Goal: Task Accomplishment & Management: Manage account settings

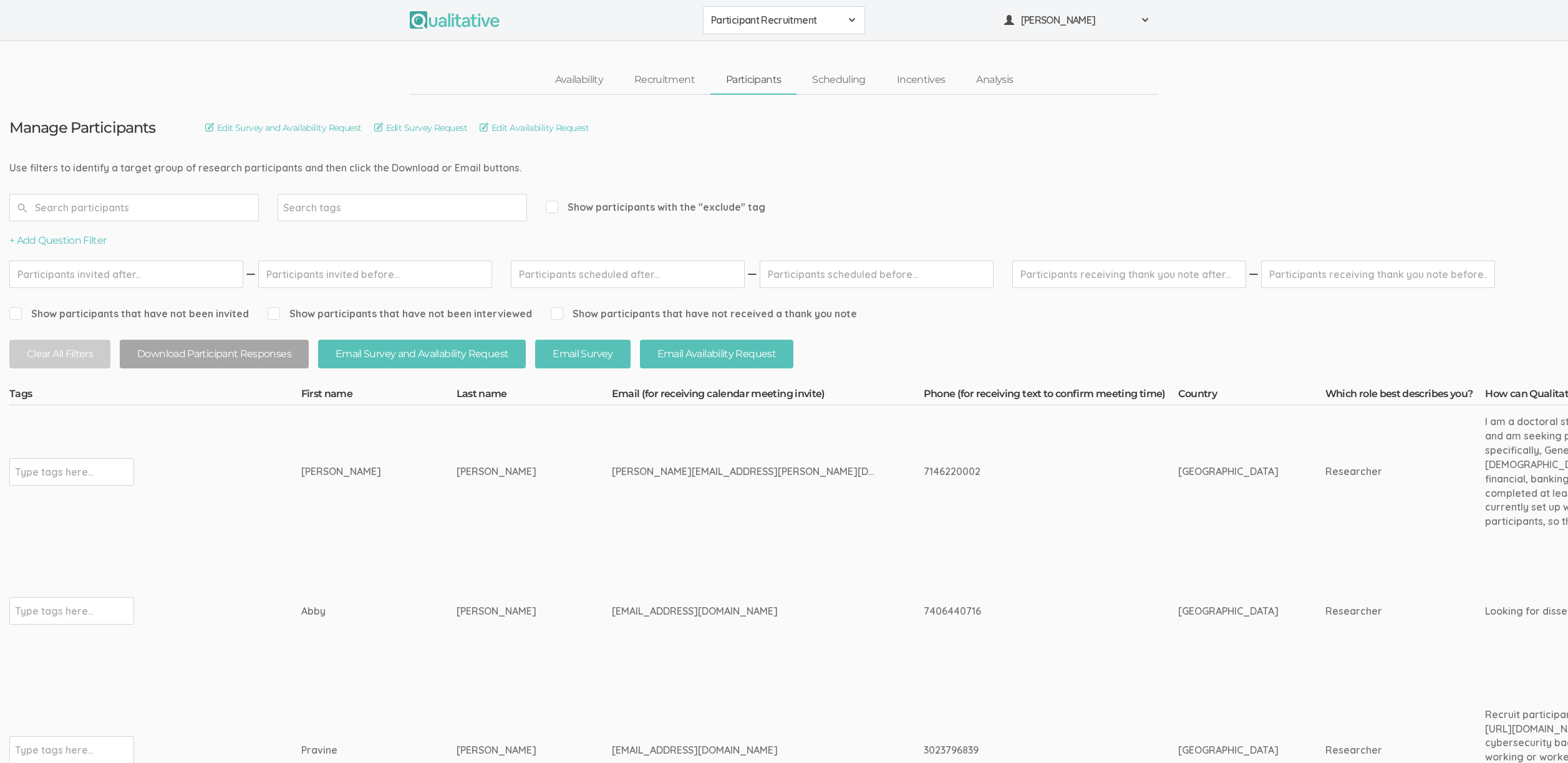
click at [752, 24] on span "Participant Recruitment" at bounding box center [776, 21] width 130 height 14
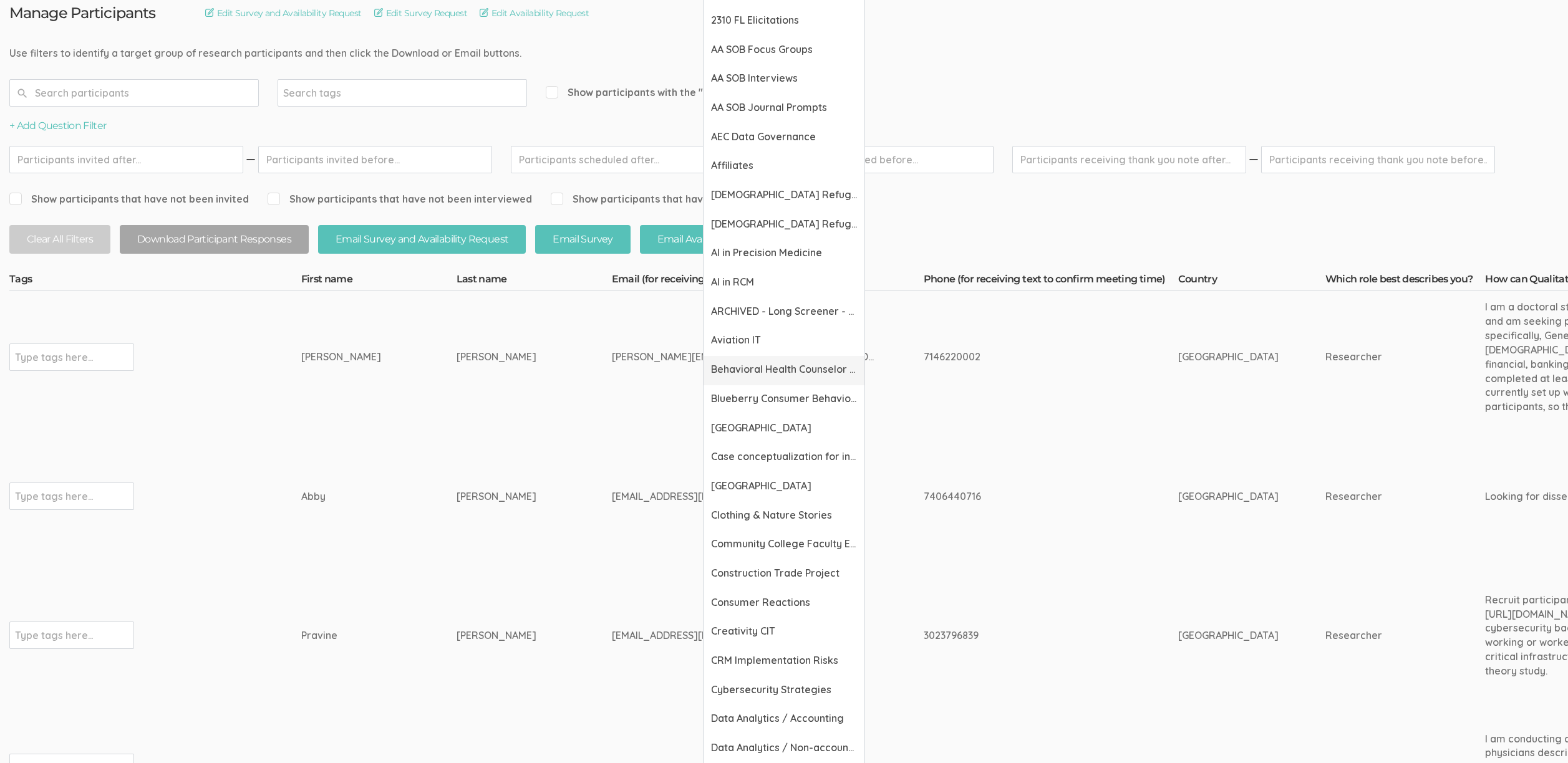
scroll to position [322, 0]
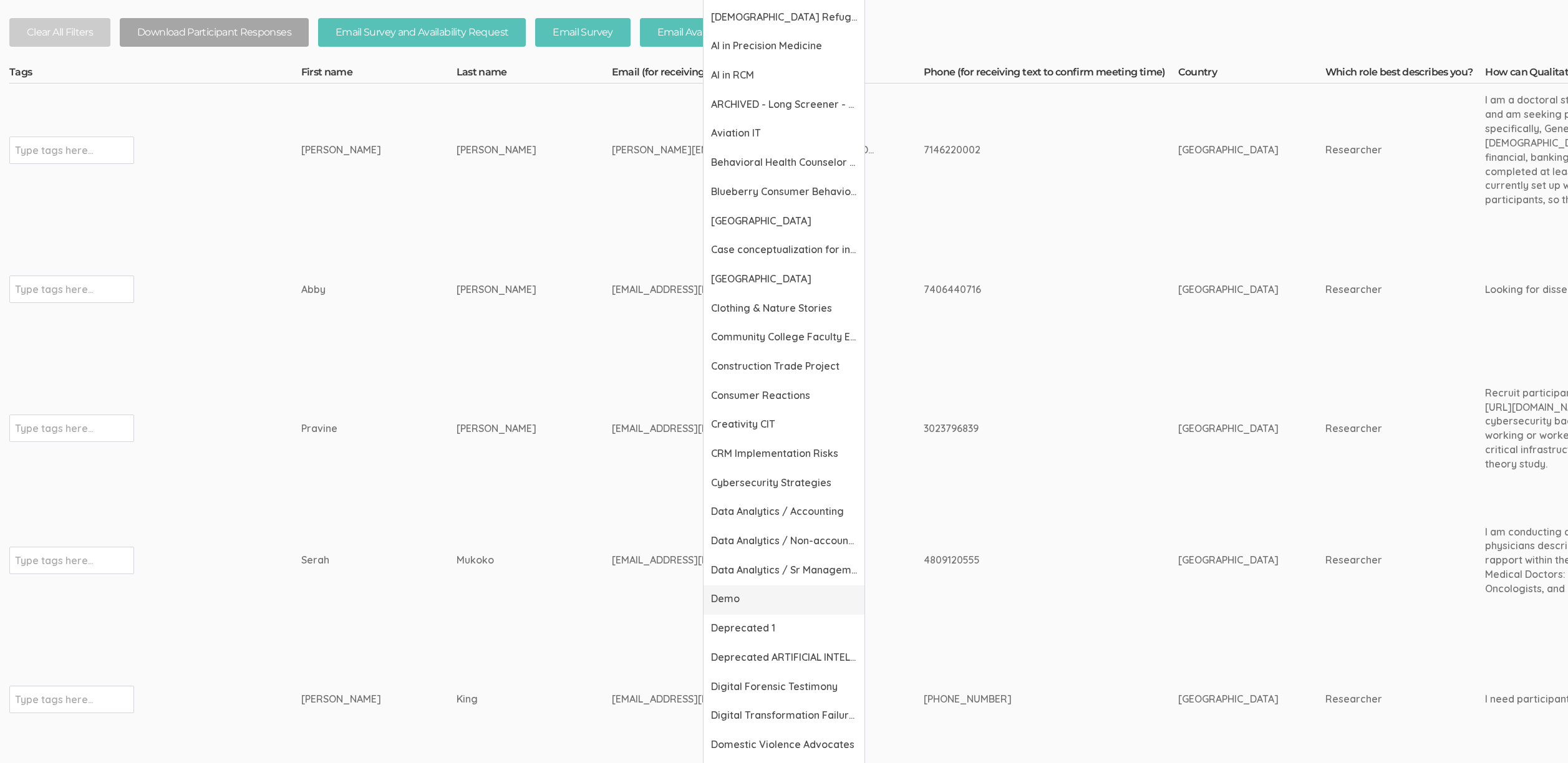
click at [753, 602] on span "Demo" at bounding box center [784, 599] width 146 height 14
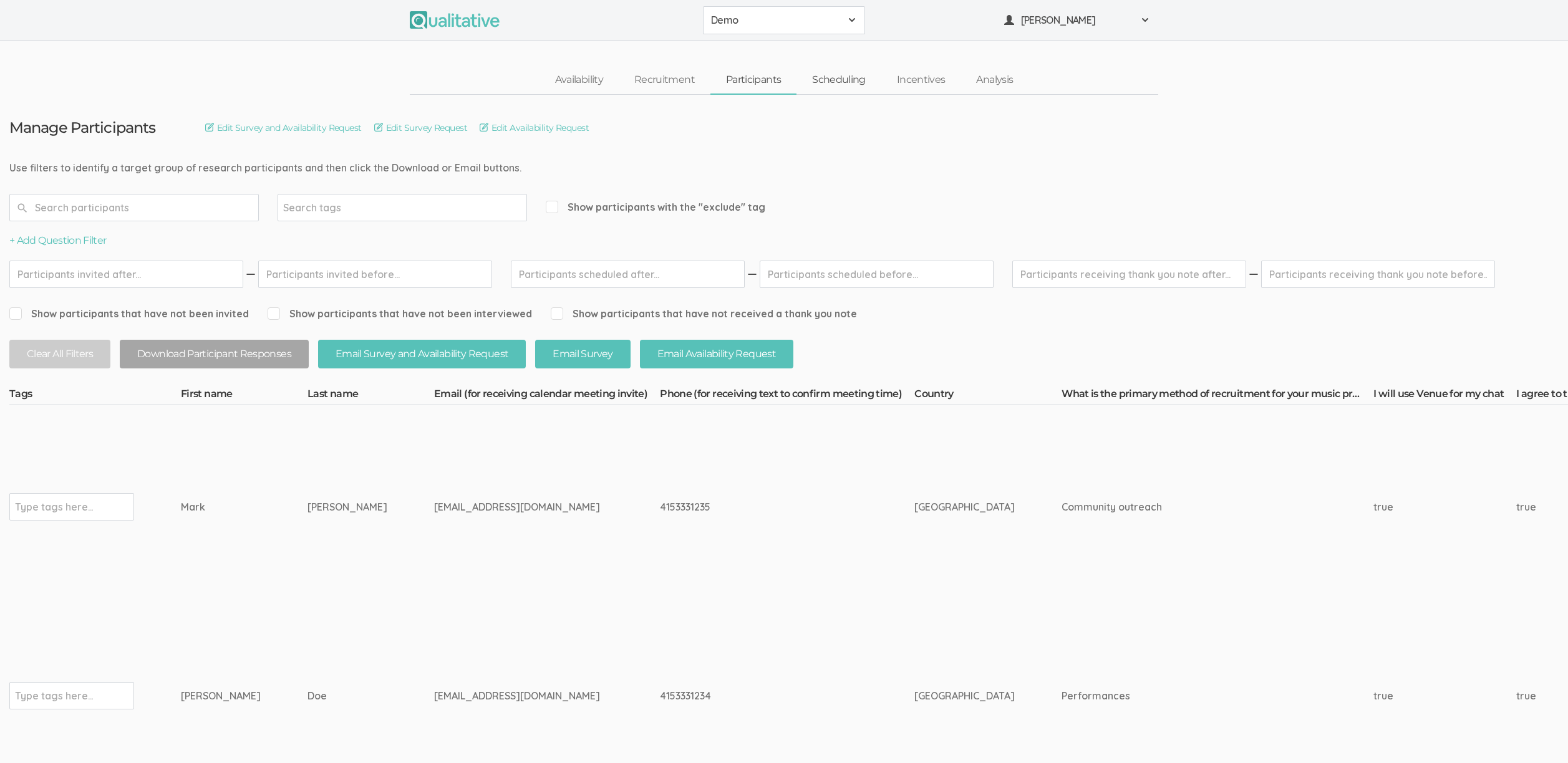
click at [823, 84] on link "Scheduling" at bounding box center [839, 80] width 85 height 27
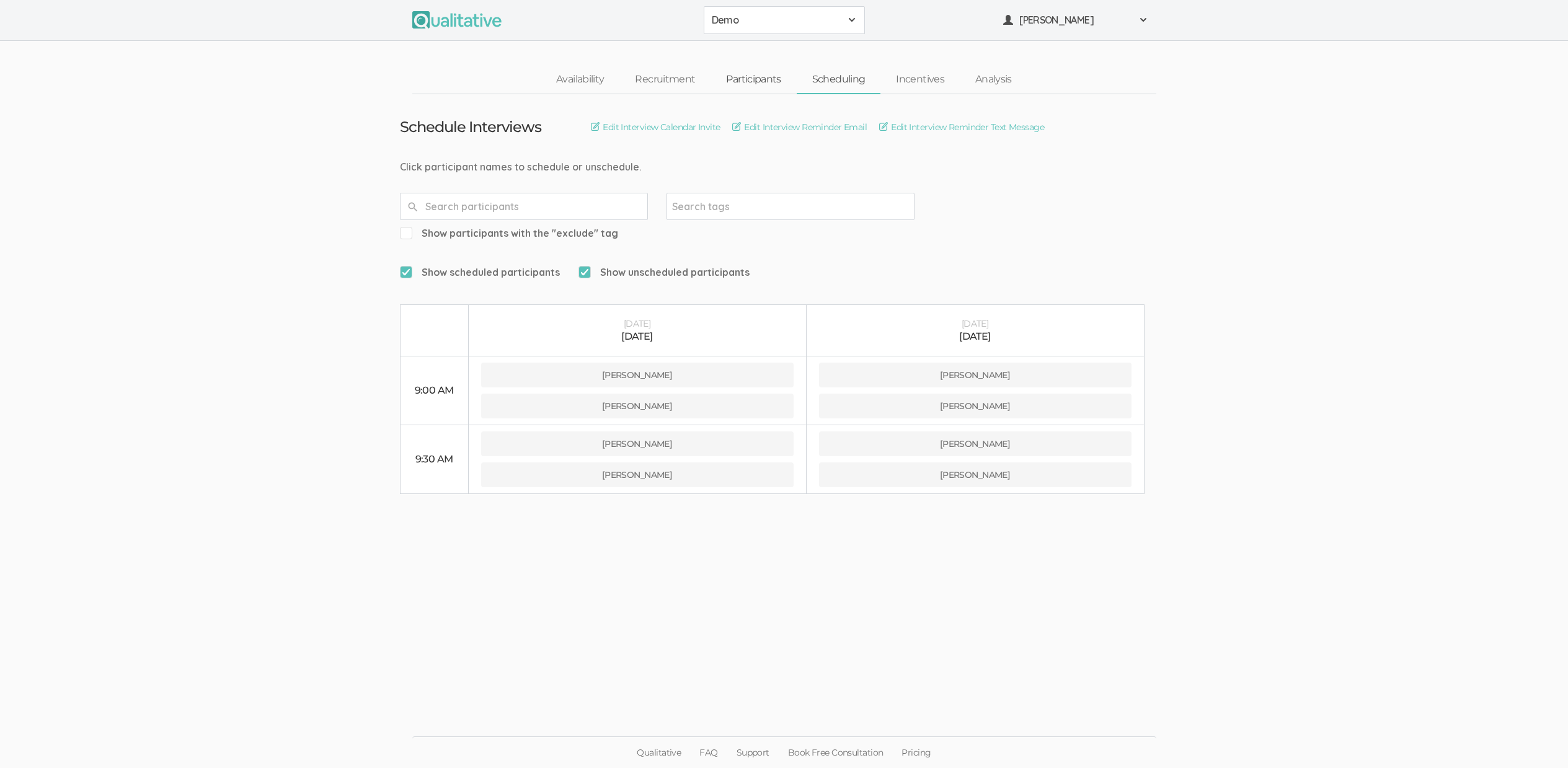
click at [763, 76] on link "Participants" at bounding box center [753, 80] width 85 height 27
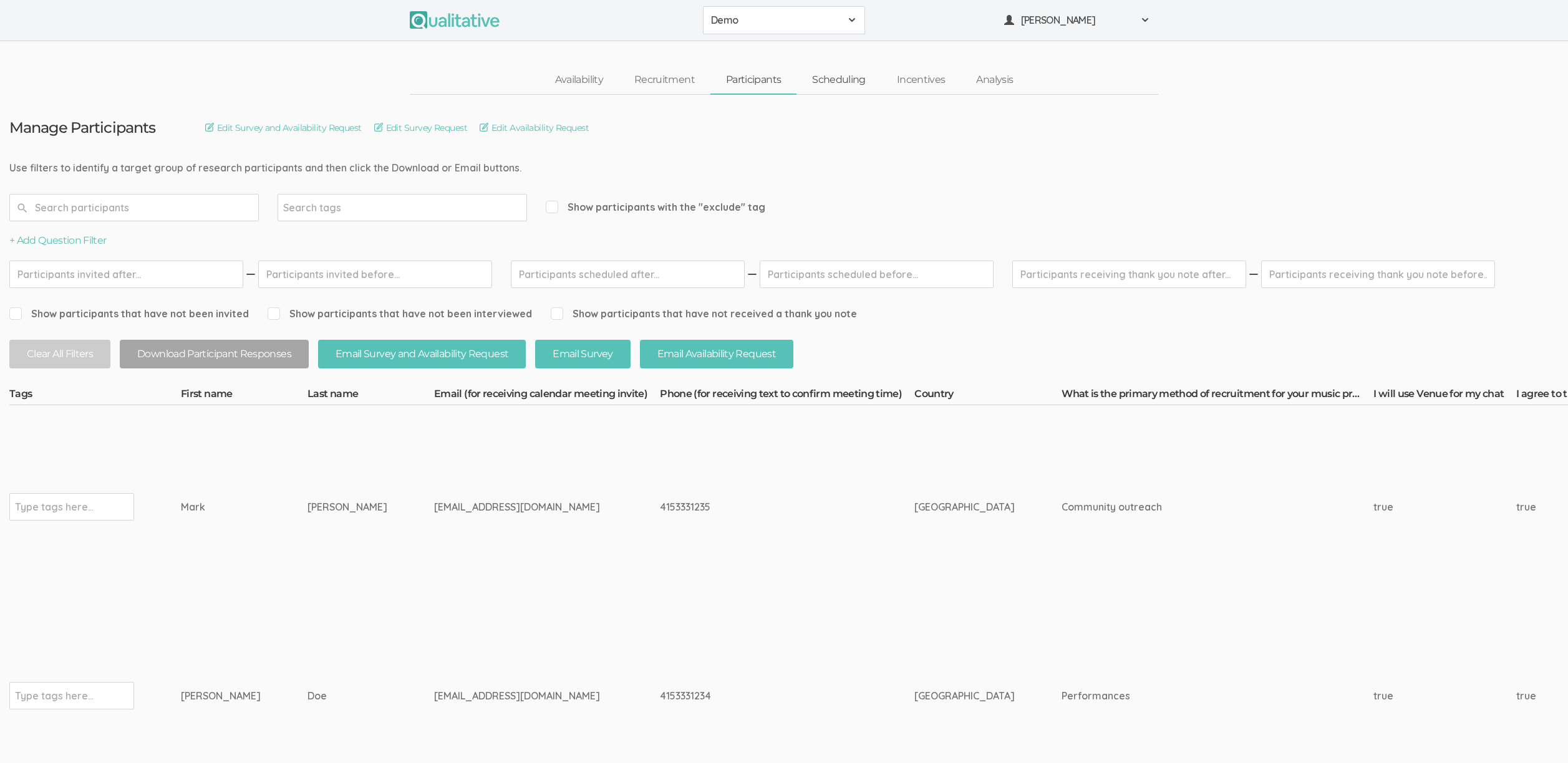
click at [840, 73] on link "Scheduling" at bounding box center [839, 80] width 85 height 27
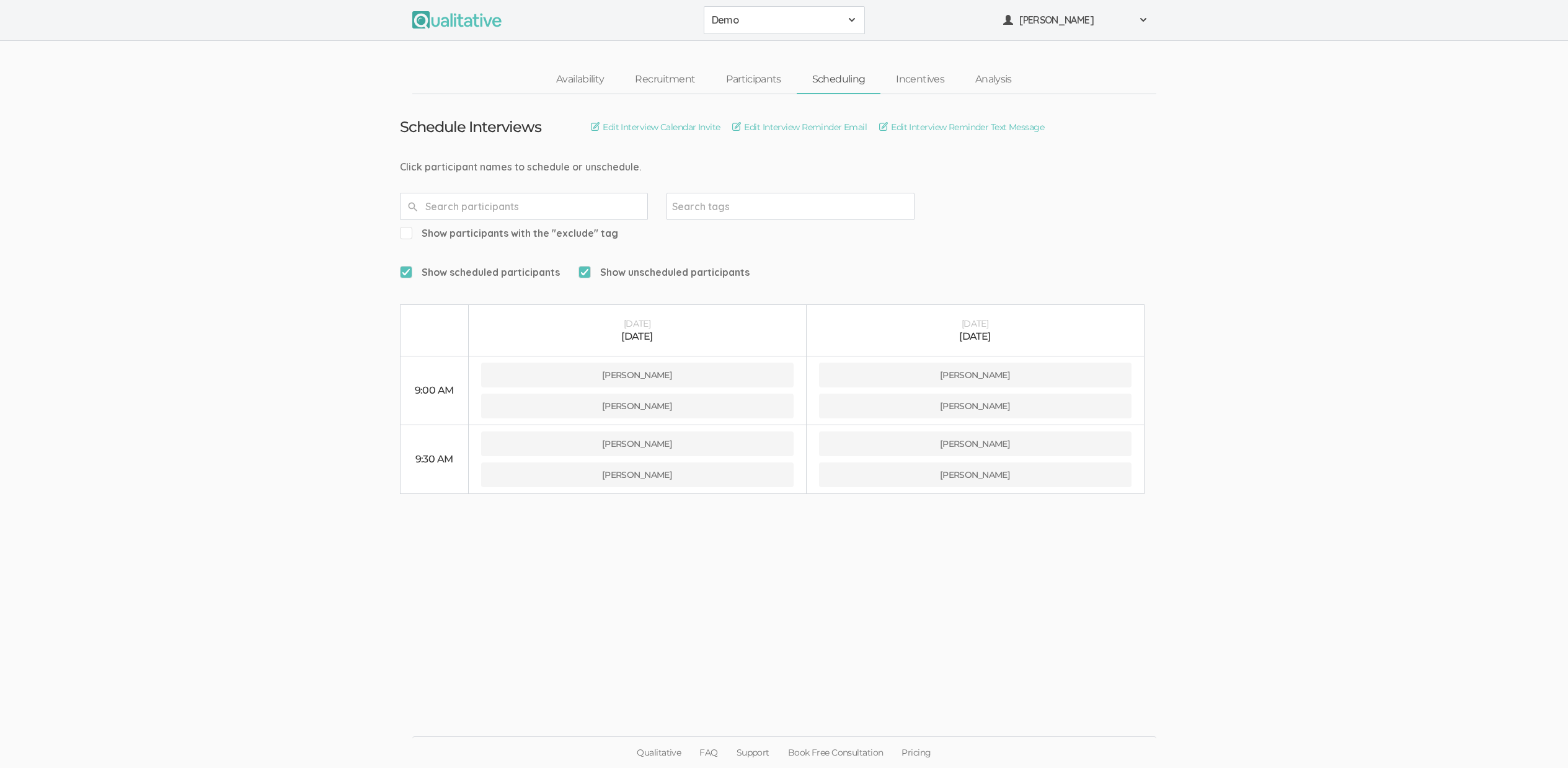
click at [1250, 481] on ui-view "Schedule Interviews Edit Interview Calendar Invite Edit Interview Reminder Emai…" at bounding box center [784, 384] width 1568 height 580
click at [785, 657] on ui-view "Schedule Interviews Edit Interview Calendar Invite Edit Interview Reminder Emai…" at bounding box center [784, 384] width 1568 height 580
click at [733, 83] on link "Participants" at bounding box center [753, 80] width 85 height 27
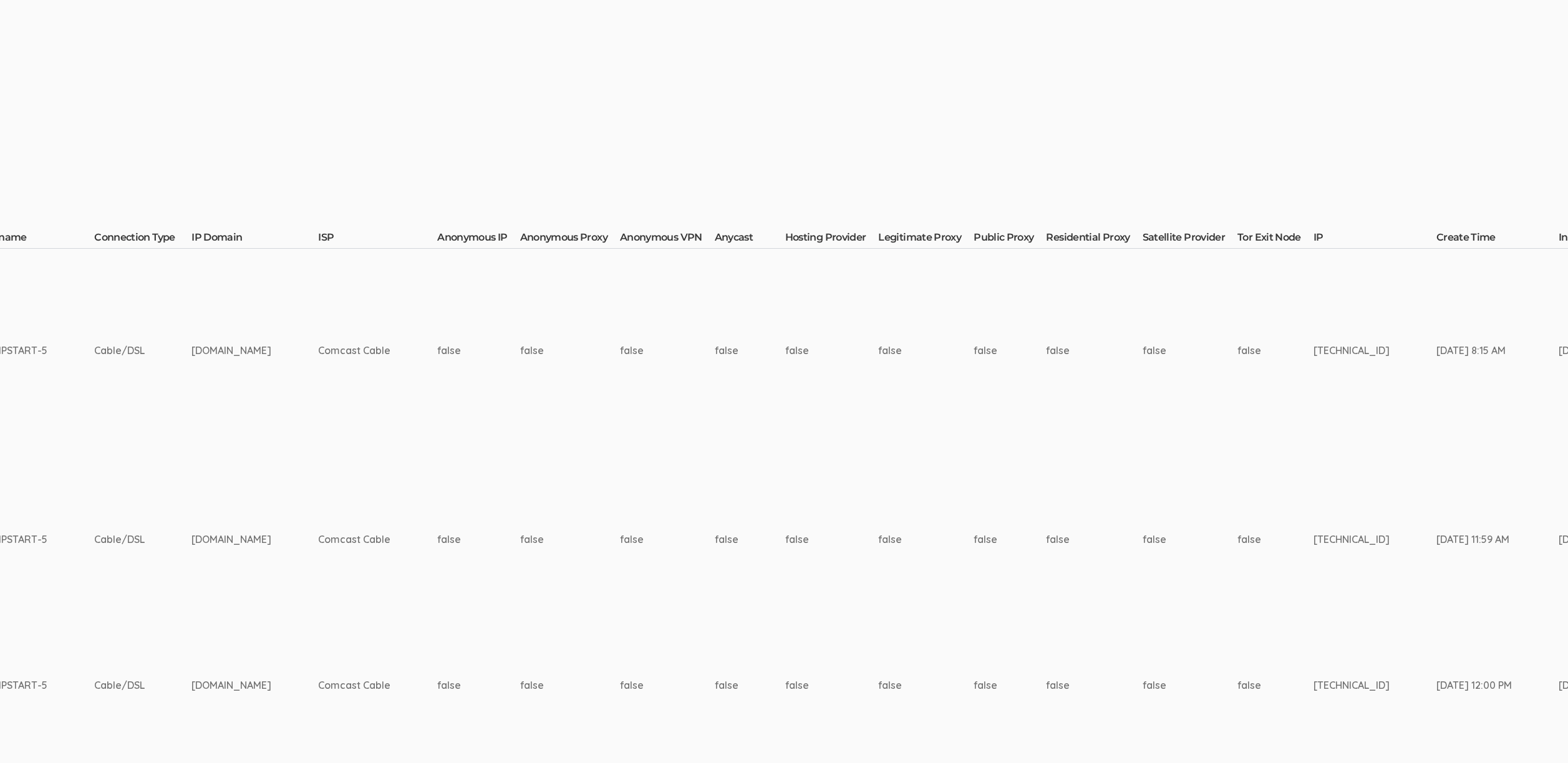
scroll to position [156, 3122]
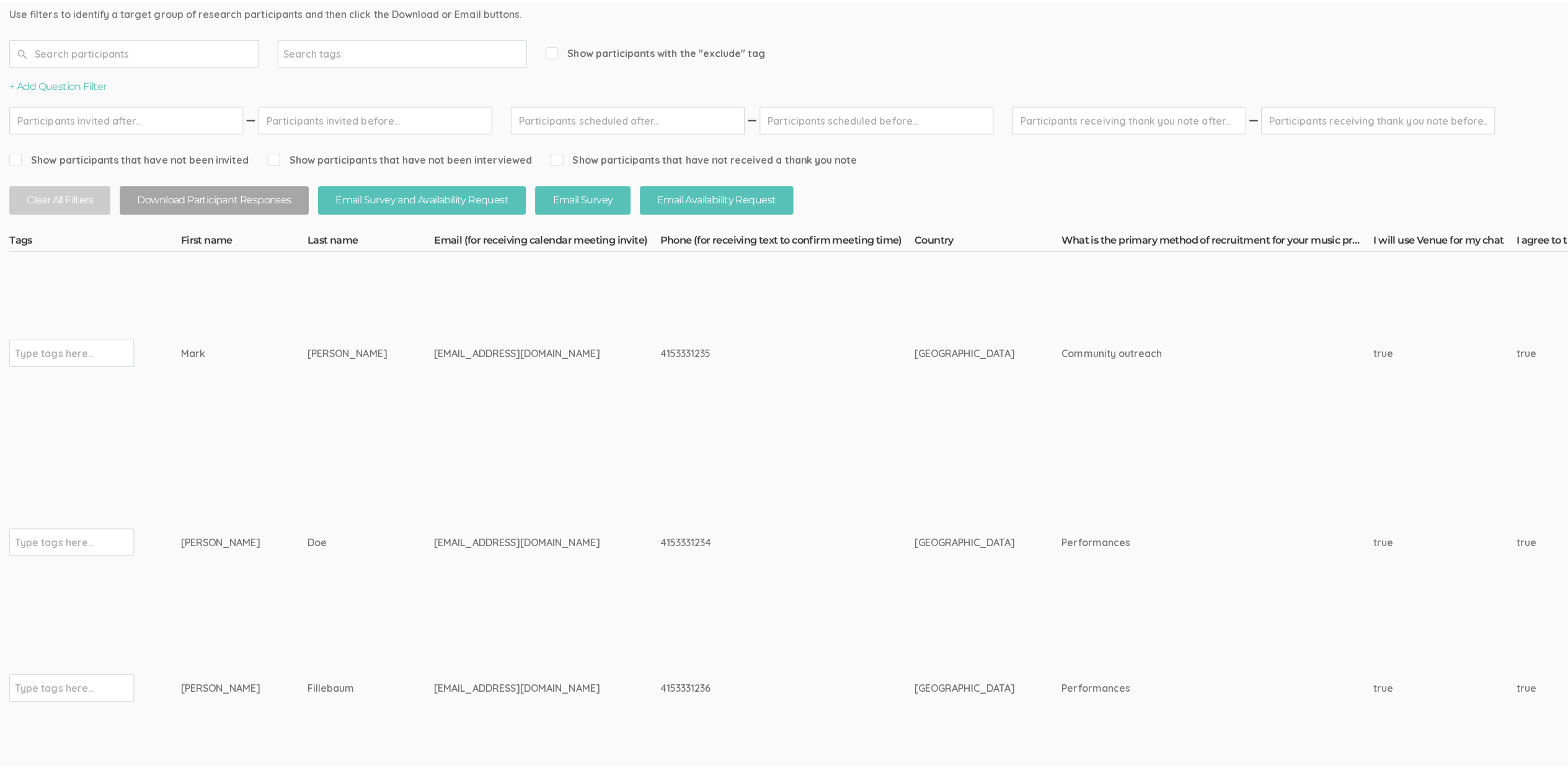
scroll to position [0, 0]
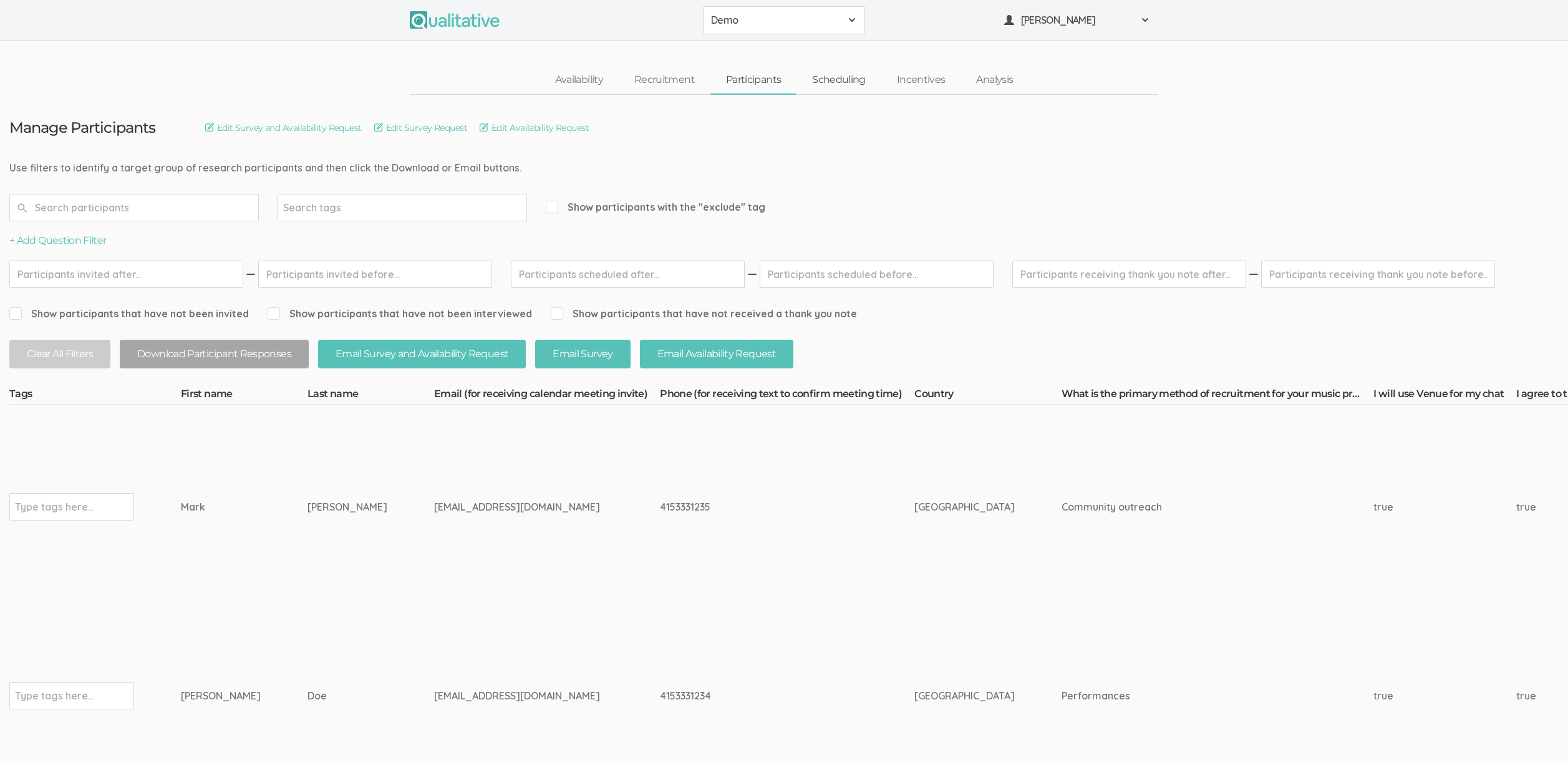
click at [847, 80] on link "Scheduling" at bounding box center [839, 80] width 85 height 27
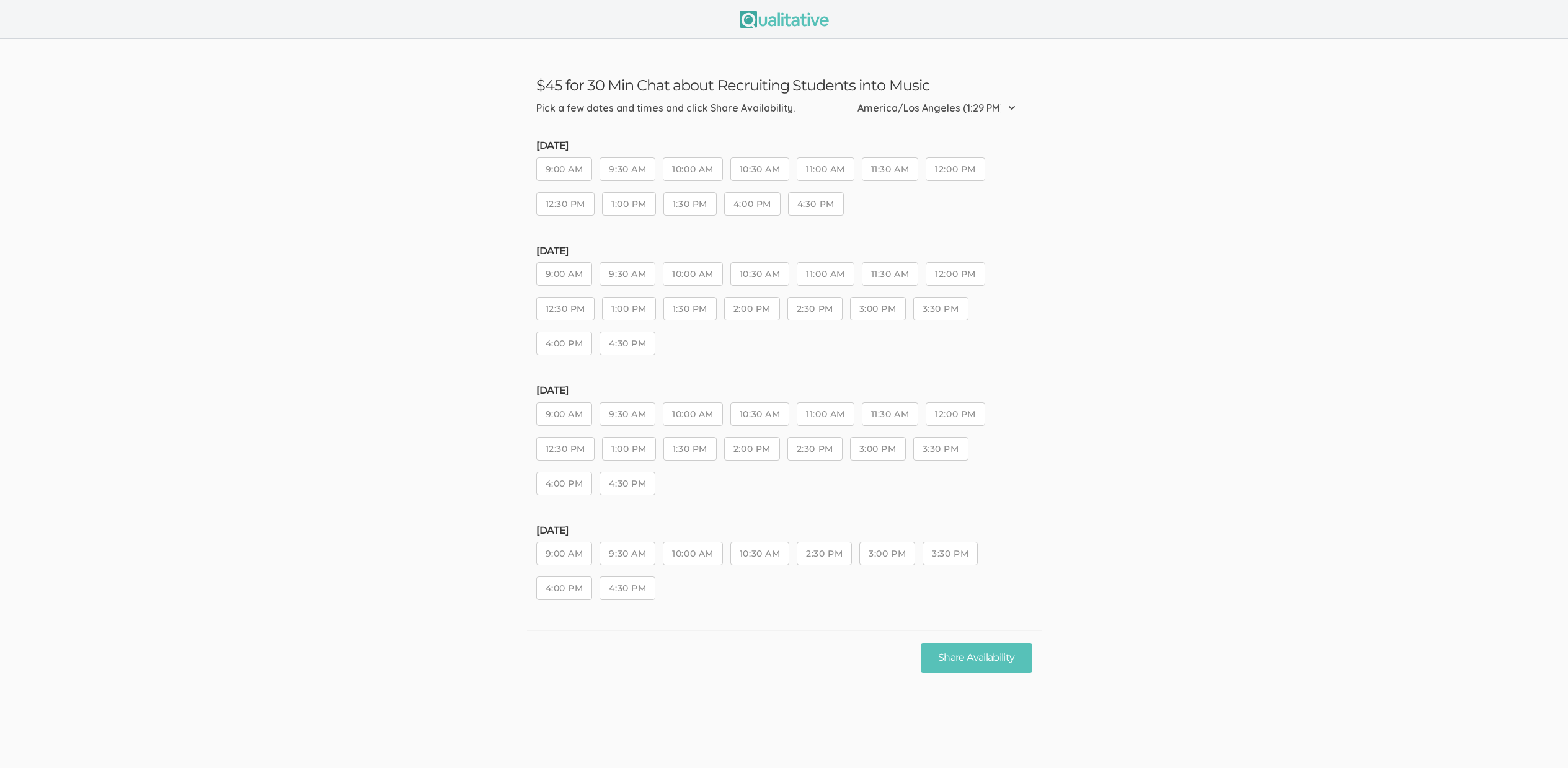
click at [567, 161] on button "9:00 AM" at bounding box center [564, 170] width 57 height 23
click at [625, 174] on button "9:30 AM" at bounding box center [627, 170] width 56 height 23
drag, startPoint x: 579, startPoint y: 277, endPoint x: 589, endPoint y: 277, distance: 10.0
click at [579, 277] on button "9:00 AM" at bounding box center [564, 274] width 57 height 23
click at [628, 268] on button "9:30 AM" at bounding box center [627, 274] width 56 height 23
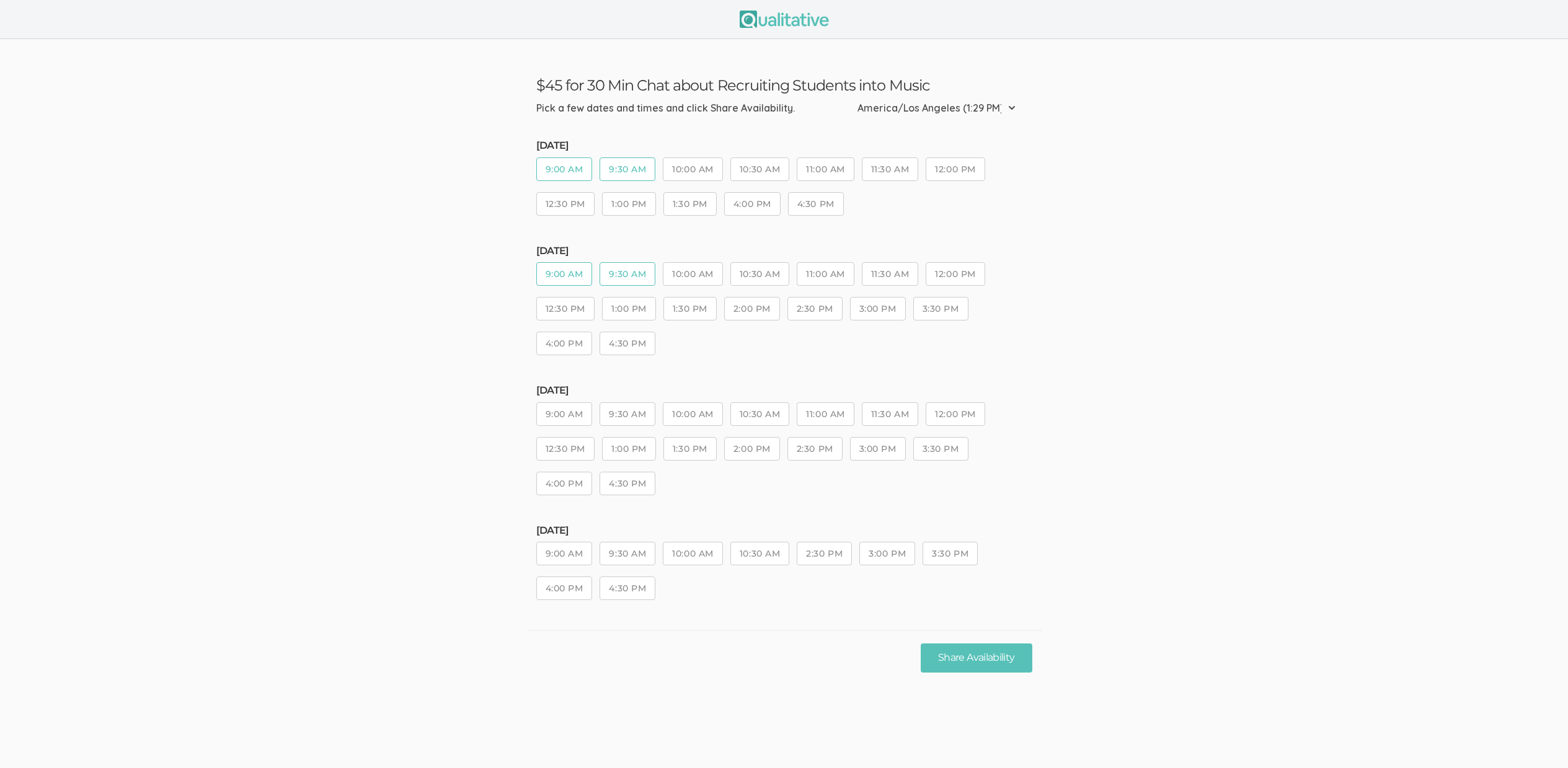
click at [575, 411] on button "9:00 AM" at bounding box center [564, 415] width 57 height 23
click at [699, 420] on button "10:00 AM" at bounding box center [693, 415] width 59 height 23
click at [782, 417] on button "10:30 AM" at bounding box center [760, 415] width 59 height 23
click at [588, 549] on button "9:00 AM" at bounding box center [564, 554] width 57 height 23
click at [971, 664] on button "Share Availability" at bounding box center [976, 658] width 111 height 29
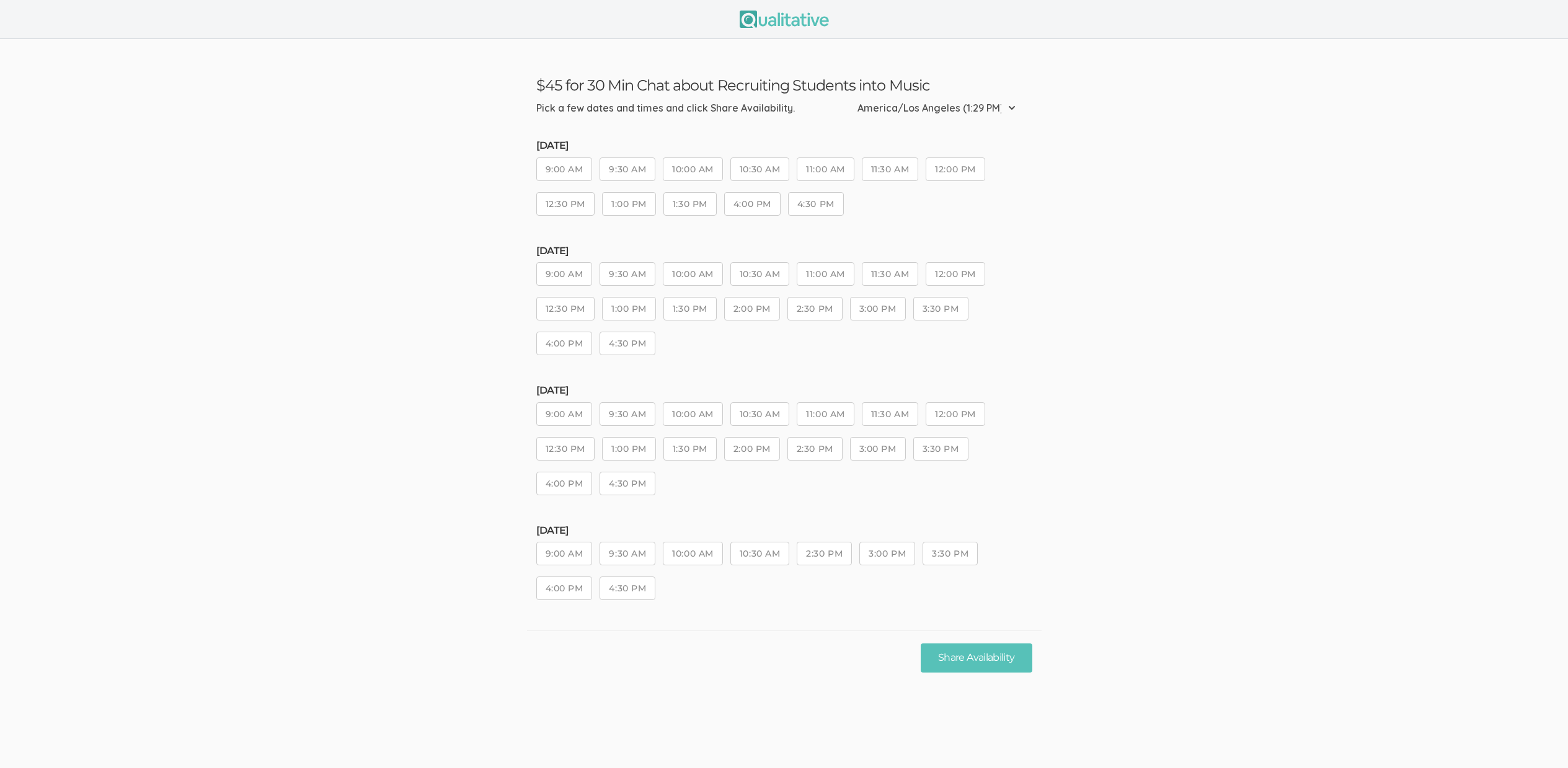
click at [566, 563] on button "9:00 AM" at bounding box center [564, 554] width 57 height 23
click at [622, 557] on button "9:30 AM" at bounding box center [627, 554] width 56 height 23
drag, startPoint x: 560, startPoint y: 417, endPoint x: 640, endPoint y: 415, distance: 80.0
click at [561, 417] on button "9:00 AM" at bounding box center [564, 415] width 57 height 23
click at [641, 415] on button "9:30 AM" at bounding box center [627, 415] width 56 height 23
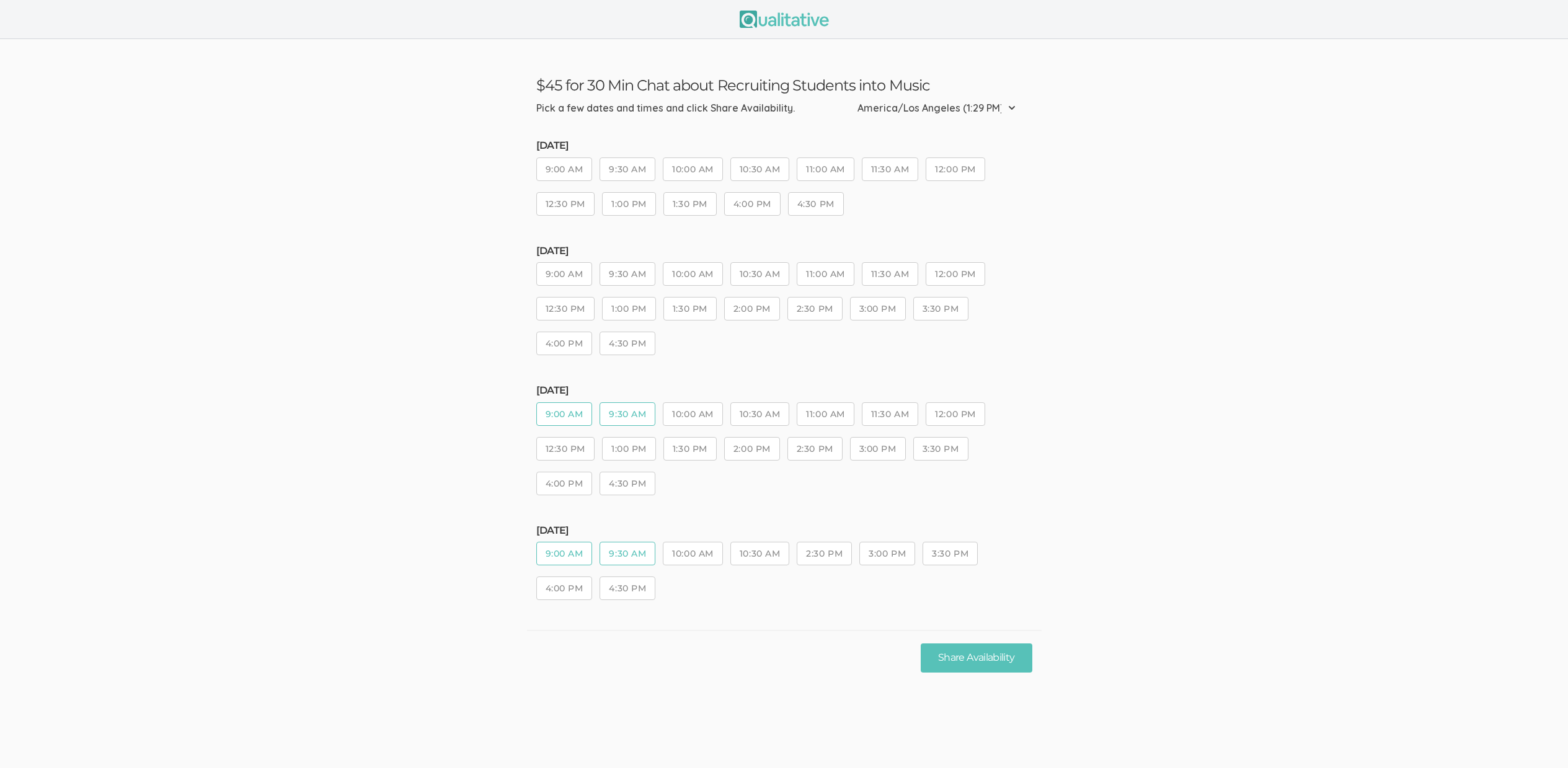
click at [551, 270] on button "9:00 AM" at bounding box center [564, 274] width 57 height 23
click at [610, 275] on button "9:30 AM" at bounding box center [627, 274] width 56 height 23
click at [552, 180] on button "9:00 AM" at bounding box center [564, 170] width 57 height 23
click at [608, 172] on button "9:30 AM" at bounding box center [627, 170] width 56 height 23
click at [693, 274] on button "10:00 AM" at bounding box center [693, 274] width 59 height 23
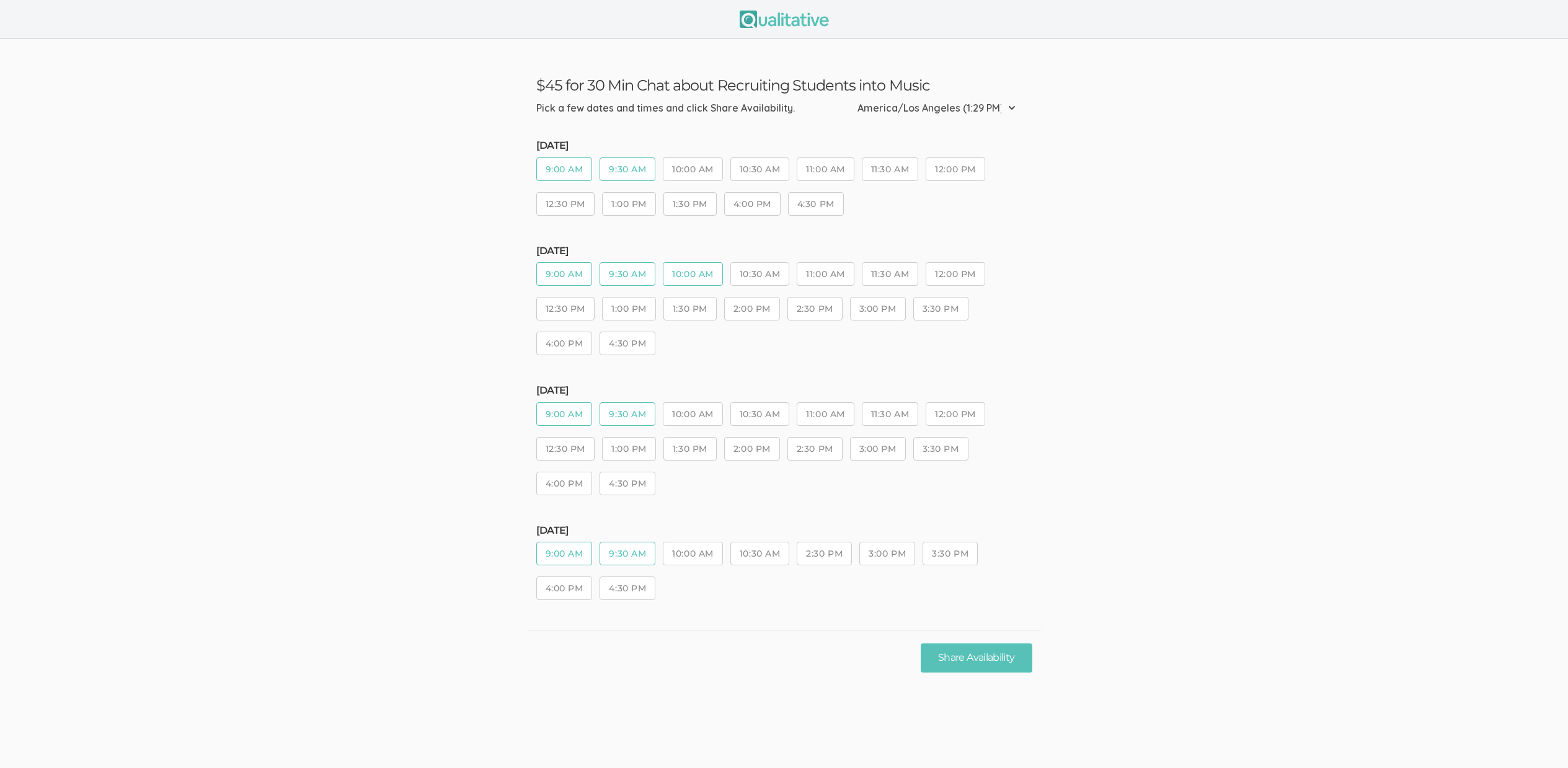
click at [773, 270] on button "10:30 AM" at bounding box center [760, 274] width 59 height 23
drag, startPoint x: 755, startPoint y: 420, endPoint x: 784, endPoint y: 423, distance: 29.2
click at [756, 420] on button "10:30 AM" at bounding box center [760, 415] width 59 height 23
click at [821, 420] on button "11:00 AM" at bounding box center [825, 415] width 57 height 23
click at [946, 650] on button "Share Availability" at bounding box center [976, 658] width 111 height 29
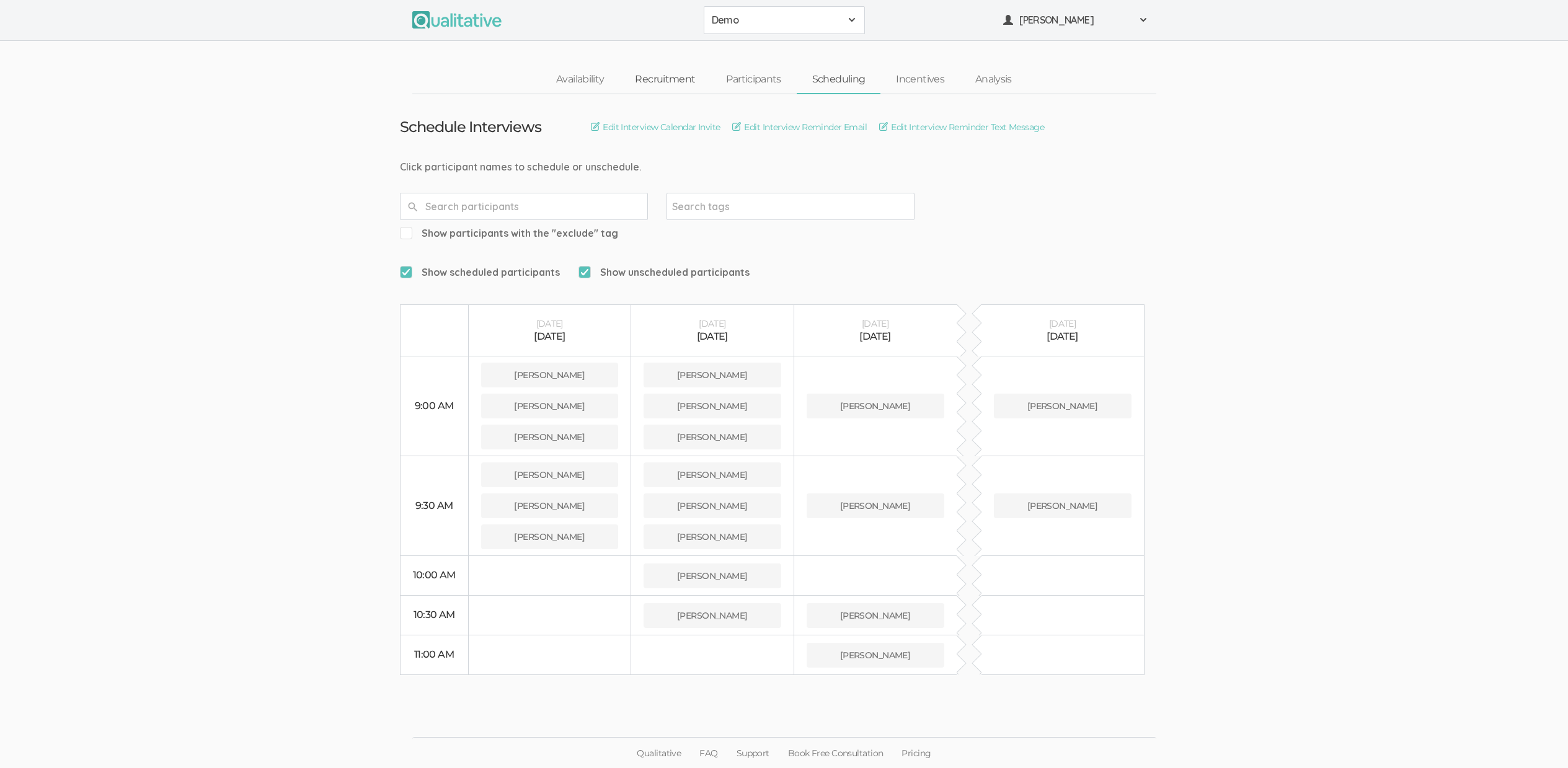
click at [680, 74] on link "Recruitment" at bounding box center [666, 80] width 91 height 27
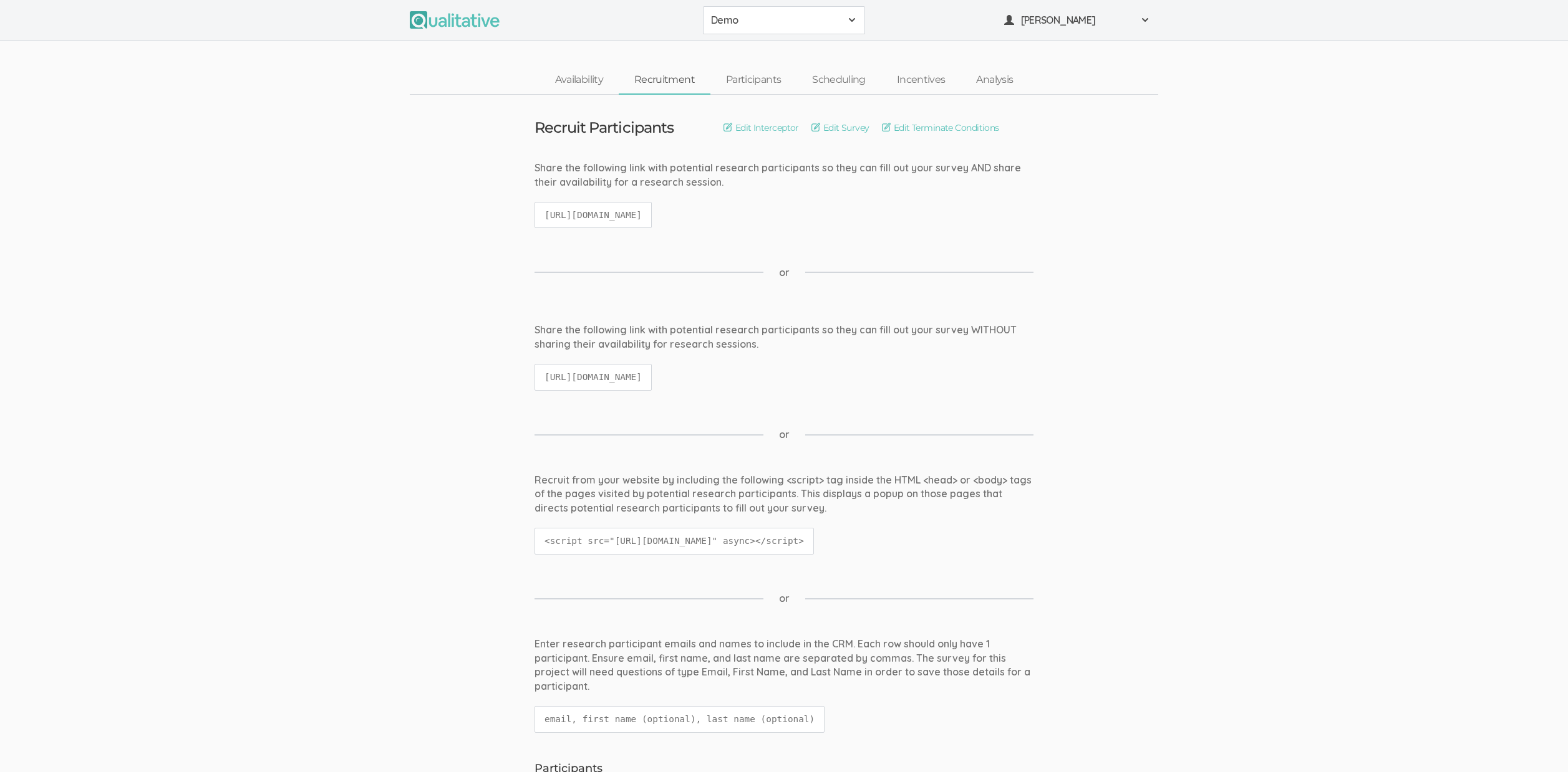
click at [651, 380] on code "[URL][DOMAIN_NAME]" at bounding box center [593, 378] width 117 height 27
copy ui-view "[URL][DOMAIN_NAME]"
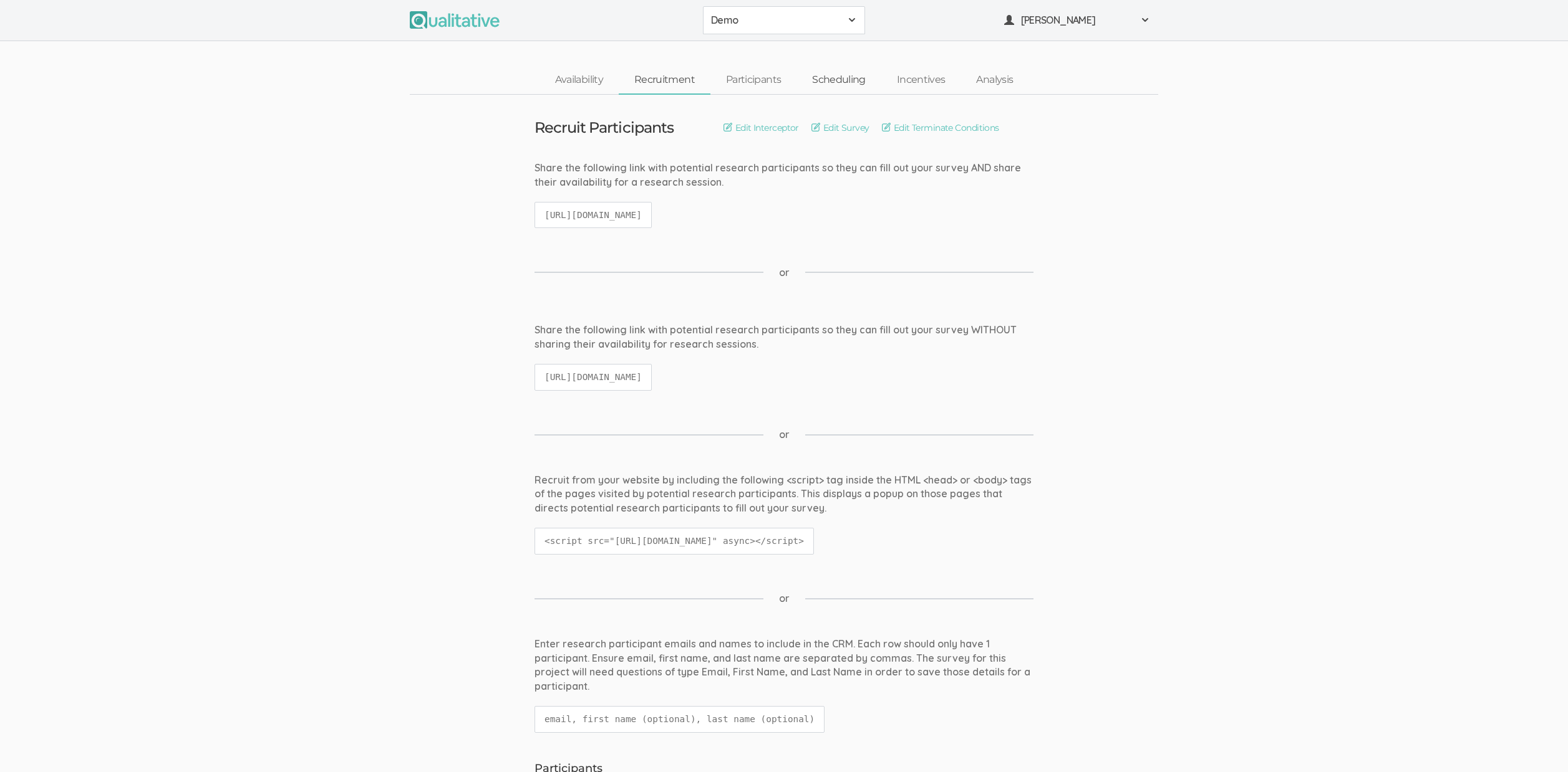
click at [827, 67] on link "Scheduling" at bounding box center [839, 80] width 85 height 27
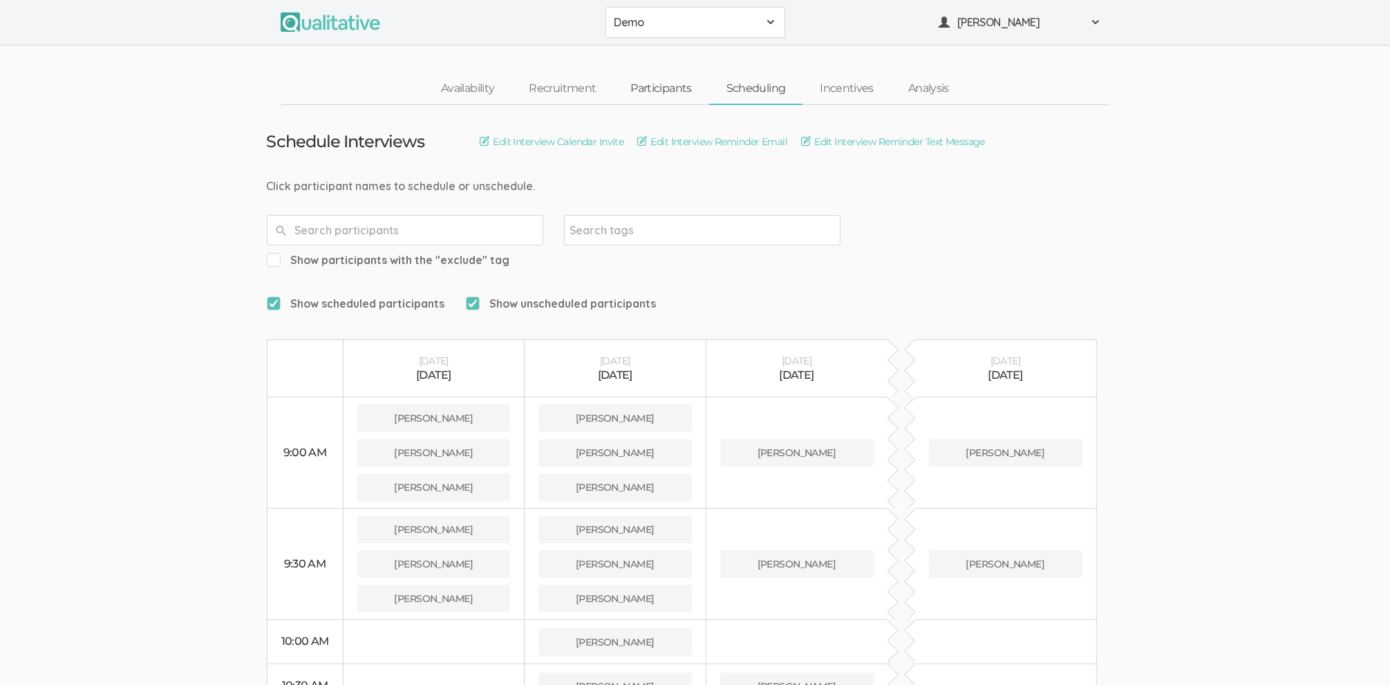
click at [657, 75] on link "Participants" at bounding box center [660, 89] width 95 height 30
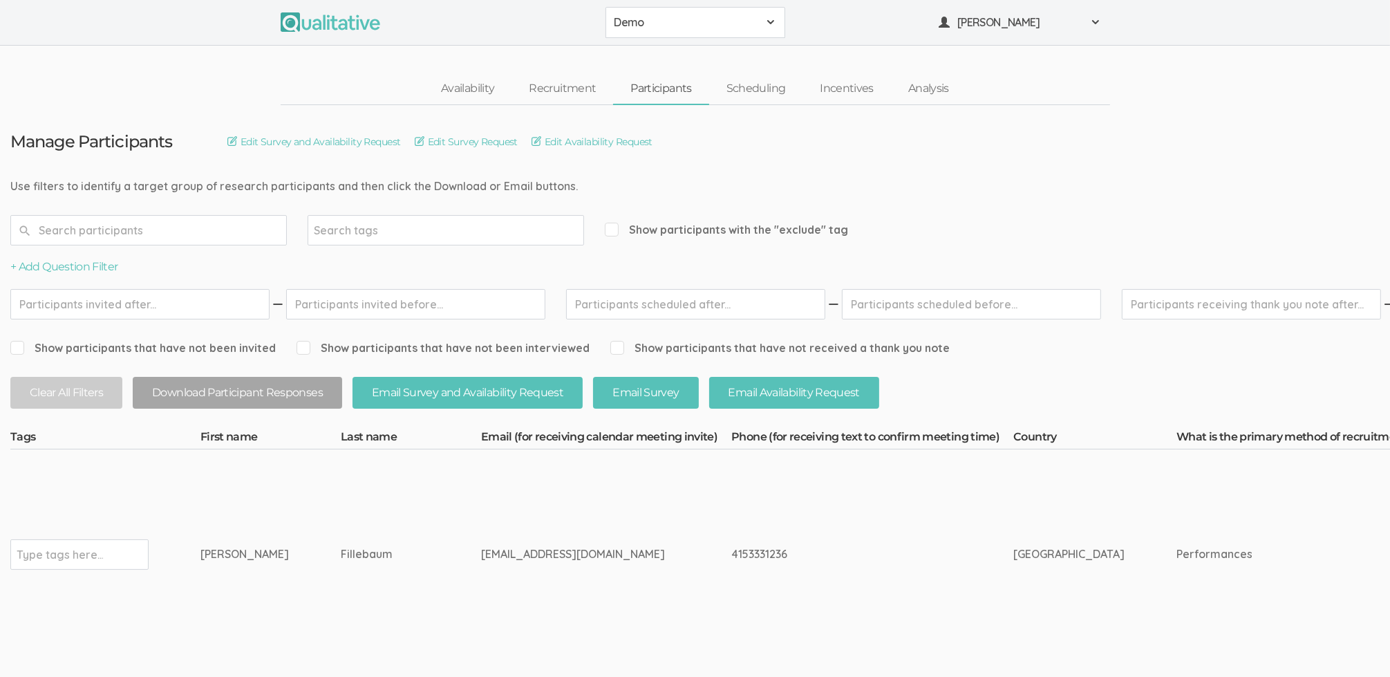
click at [655, 89] on link "Participants" at bounding box center [660, 89] width 95 height 30
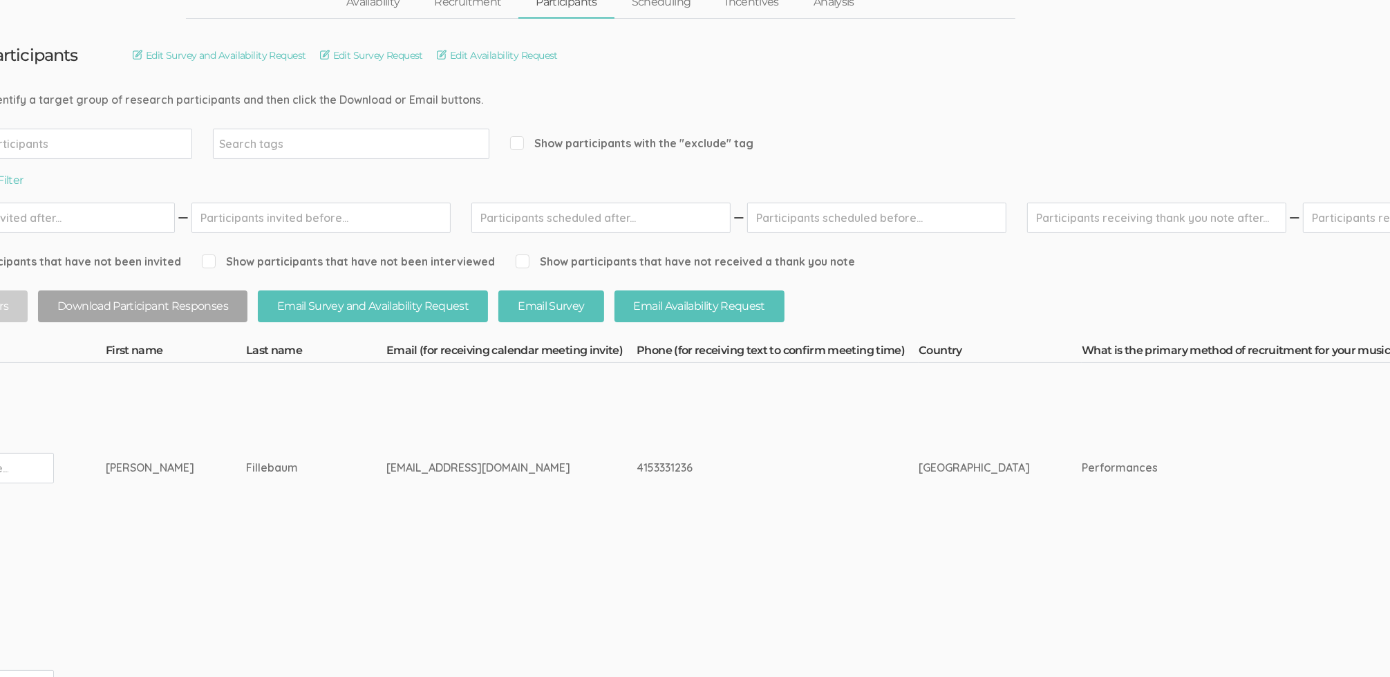
scroll to position [0, 95]
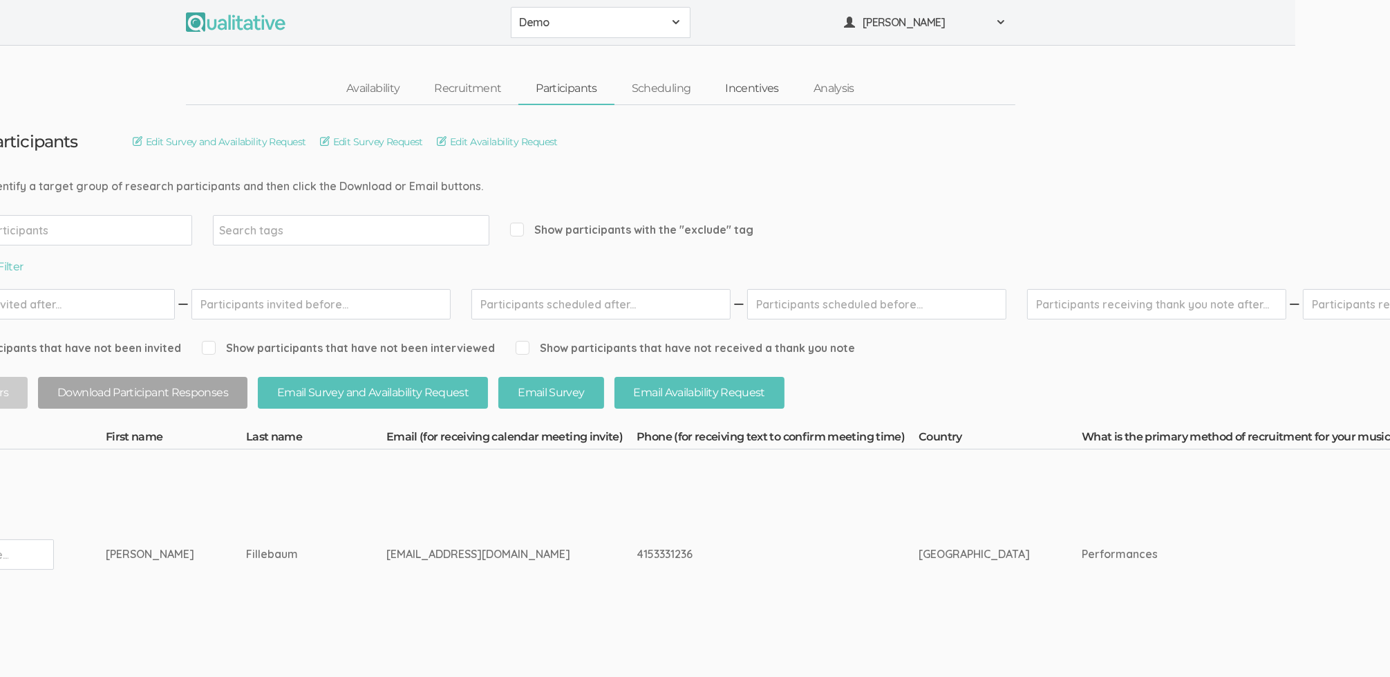
click at [752, 93] on link "Incentives" at bounding box center [752, 89] width 88 height 30
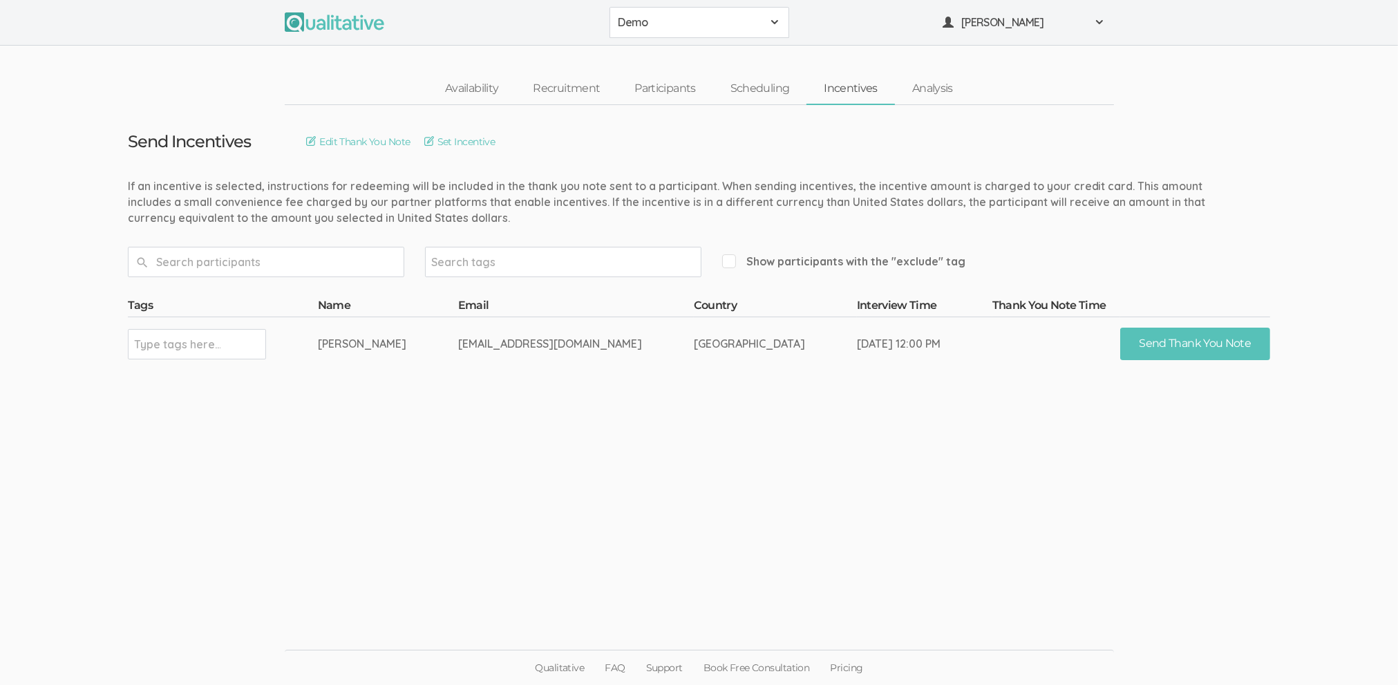
drag, startPoint x: 438, startPoint y: 218, endPoint x: 319, endPoint y: 186, distance: 122.6
click at [319, 186] on div "If an incentive is selected, instructions for redeeming will be included in the…" at bounding box center [671, 202] width 1086 height 48
drag, startPoint x: 470, startPoint y: 222, endPoint x: 388, endPoint y: 192, distance: 87.5
click at [388, 192] on div "If an incentive is selected, instructions for redeeming will be included in the…" at bounding box center [671, 202] width 1086 height 48
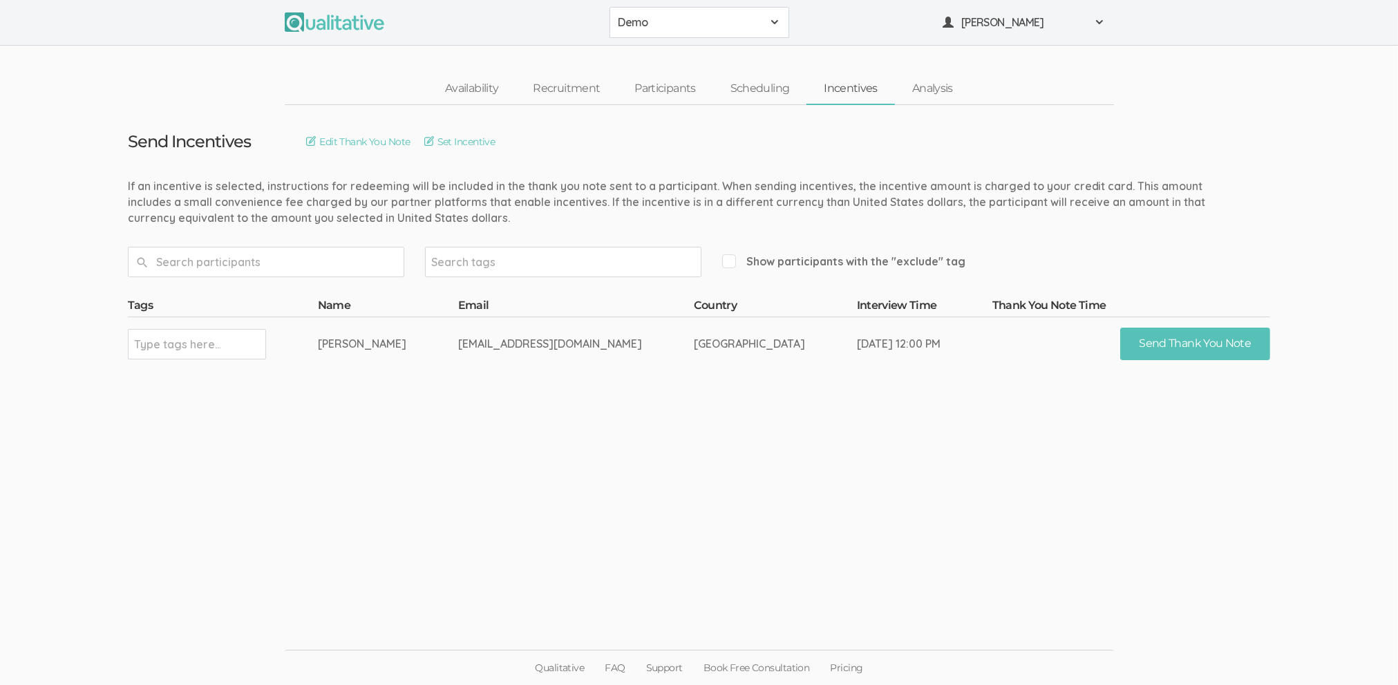
click at [388, 192] on div "If an incentive is selected, instructions for redeeming will be included in the…" at bounding box center [671, 202] width 1086 height 48
click at [1017, 12] on button "[PERSON_NAME]" at bounding box center [1025, 22] width 180 height 31
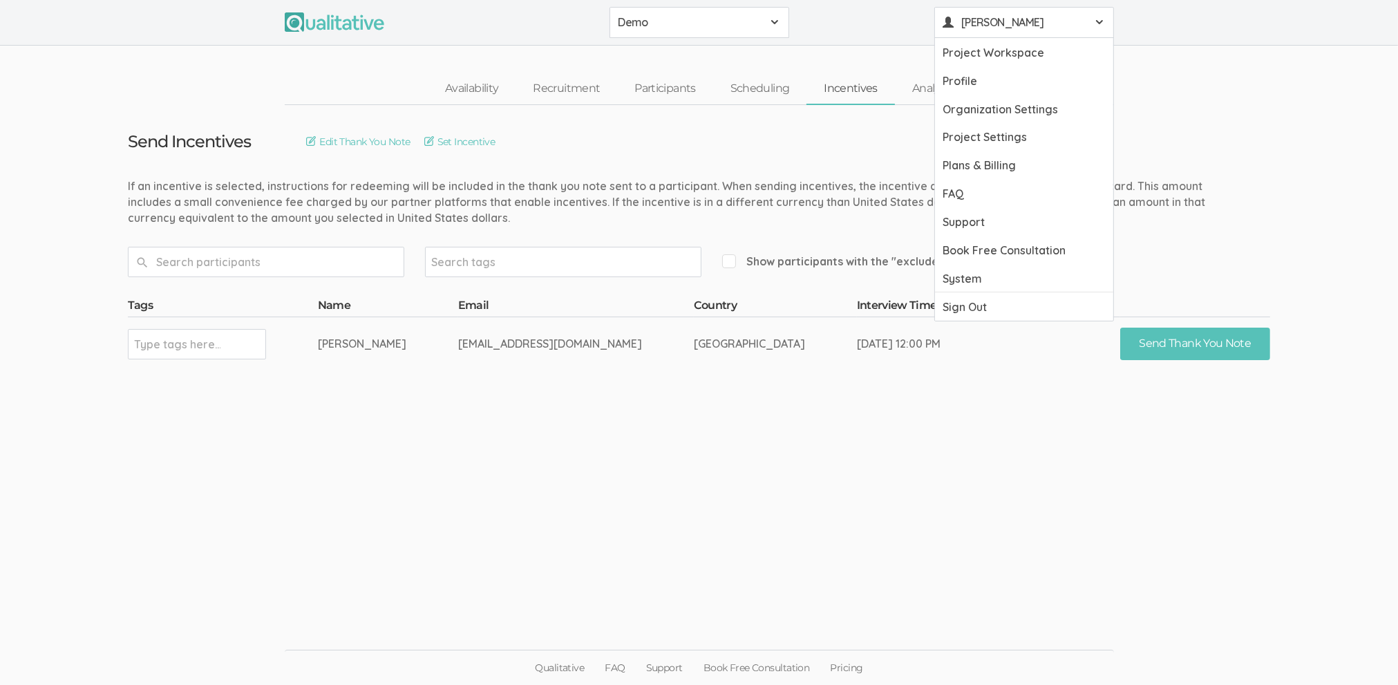
click at [937, 472] on ui-view "Send Incentives Edit Thank You Note Set Incentive Search tags Show participants…" at bounding box center [699, 343] width 1398 height 476
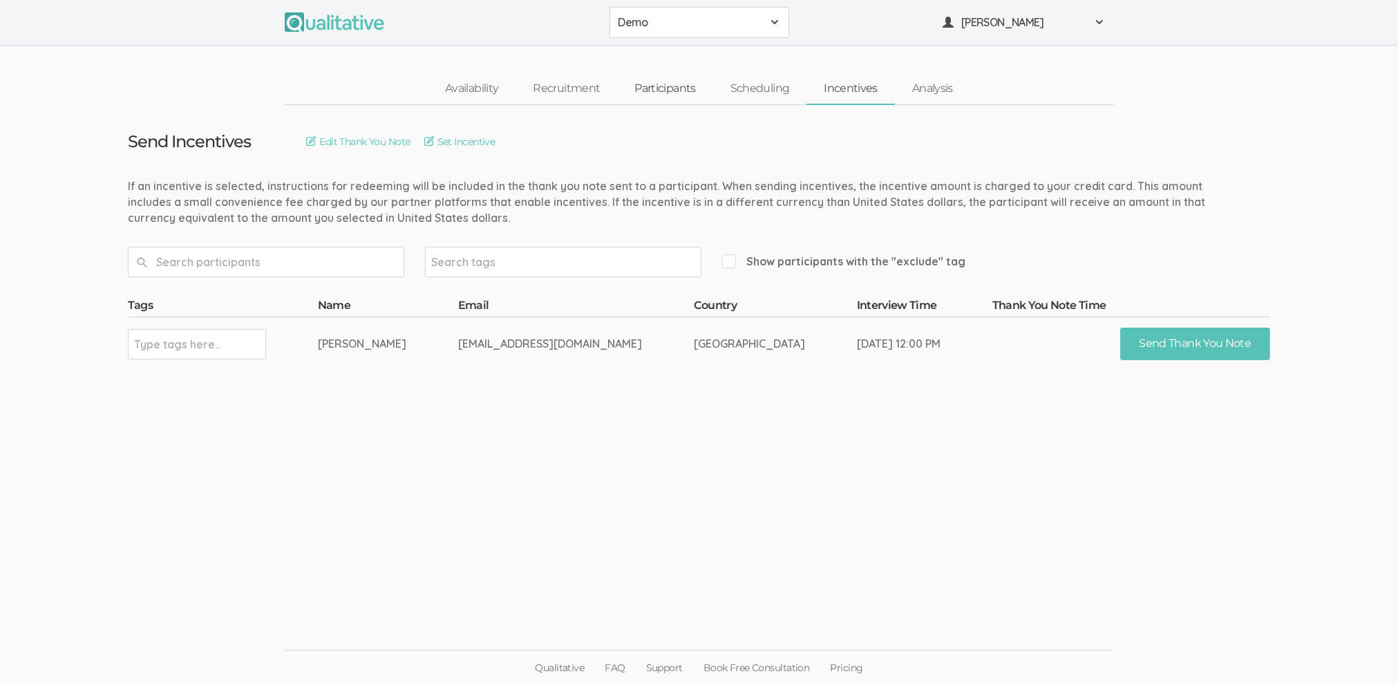
click at [662, 86] on link "Participants" at bounding box center [664, 89] width 95 height 30
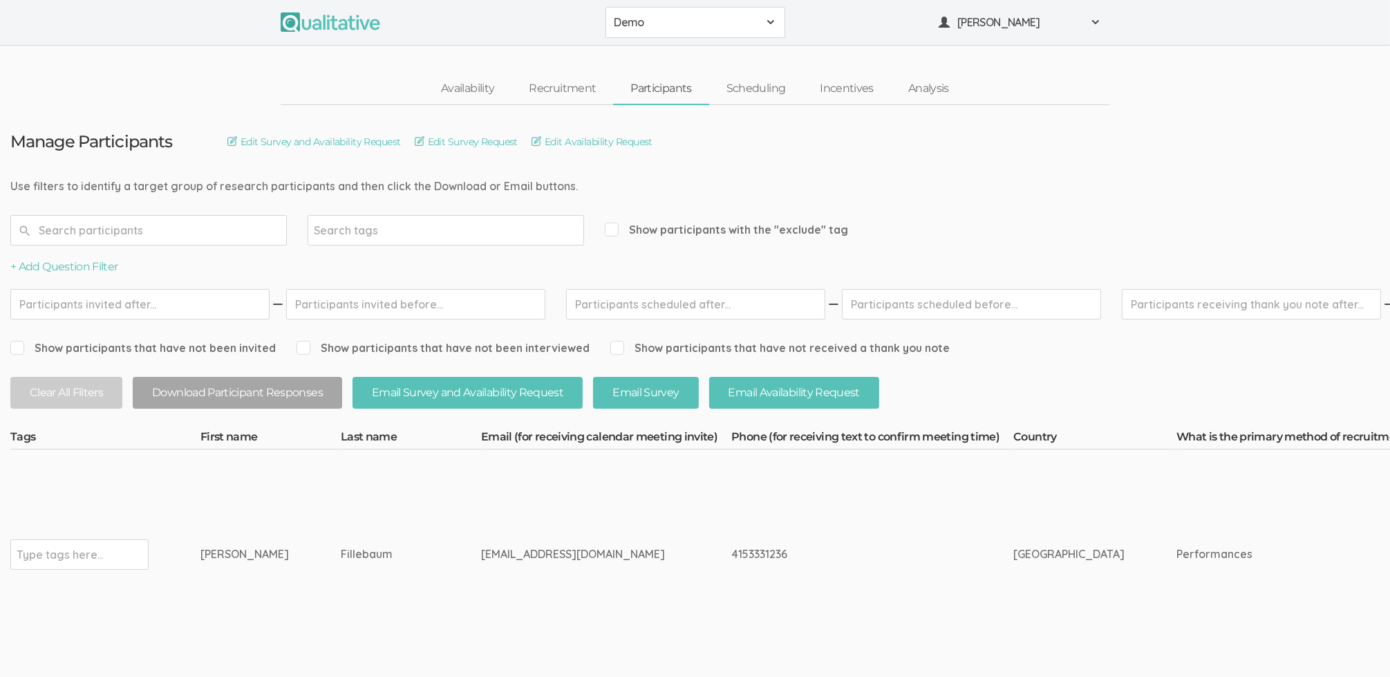
drag, startPoint x: 520, startPoint y: 182, endPoint x: 500, endPoint y: 182, distance: 20.0
click at [546, 86] on link "Recruitment" at bounding box center [562, 89] width 102 height 30
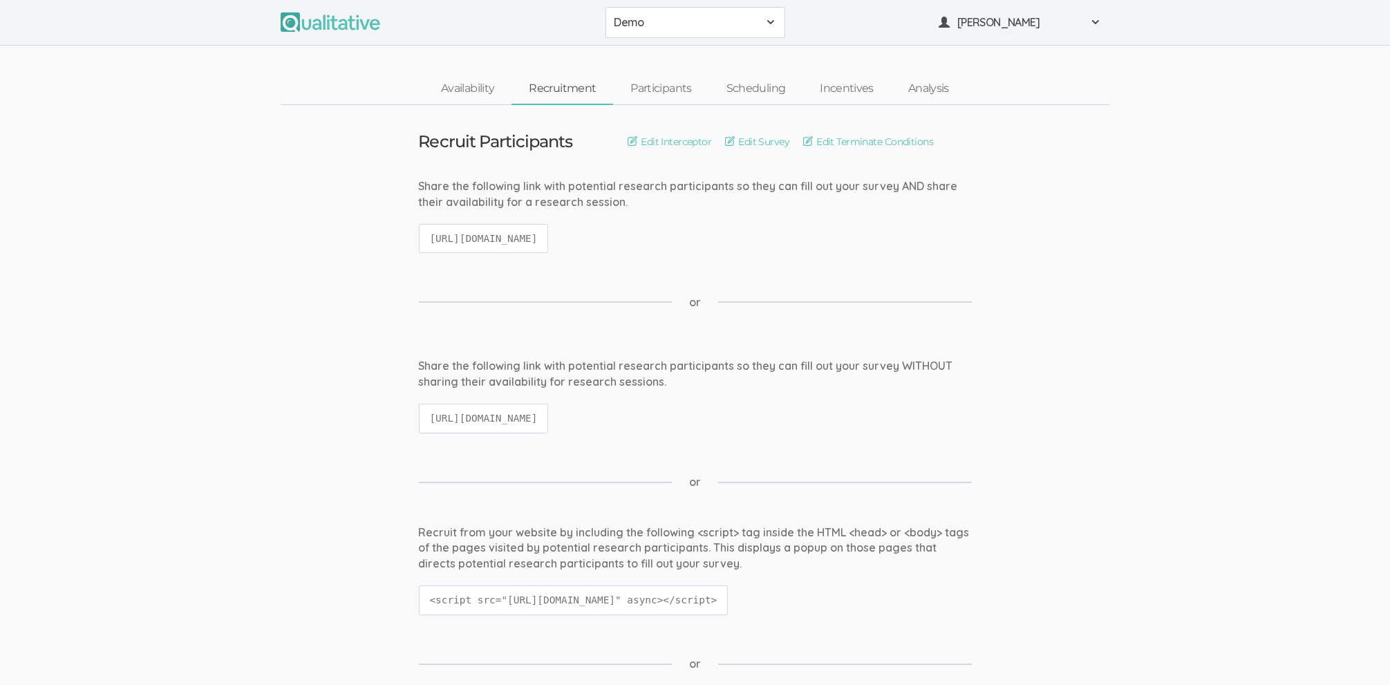
click at [546, 272] on div "or" at bounding box center [695, 302] width 553 height 71
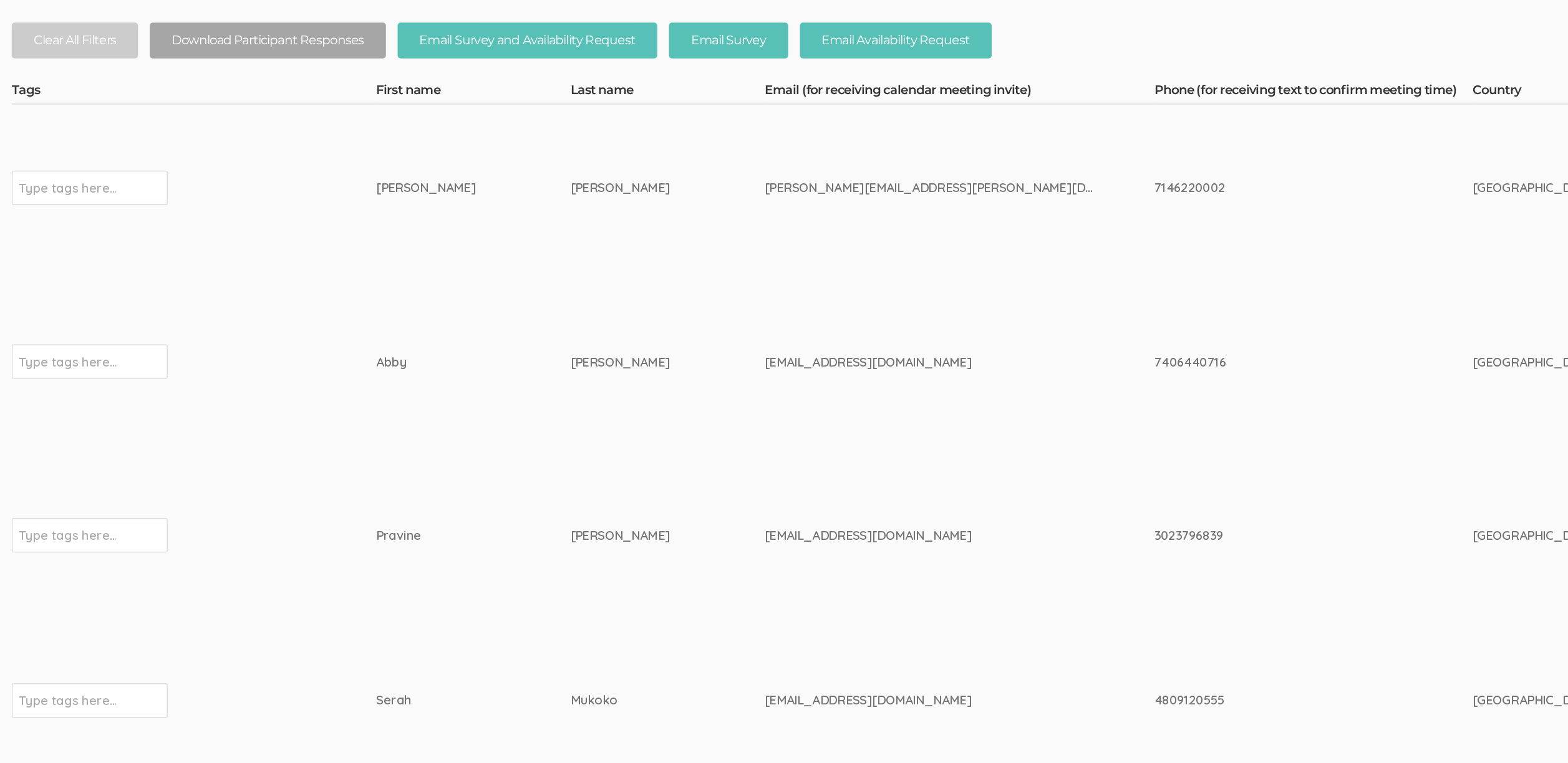
scroll to position [322, 0]
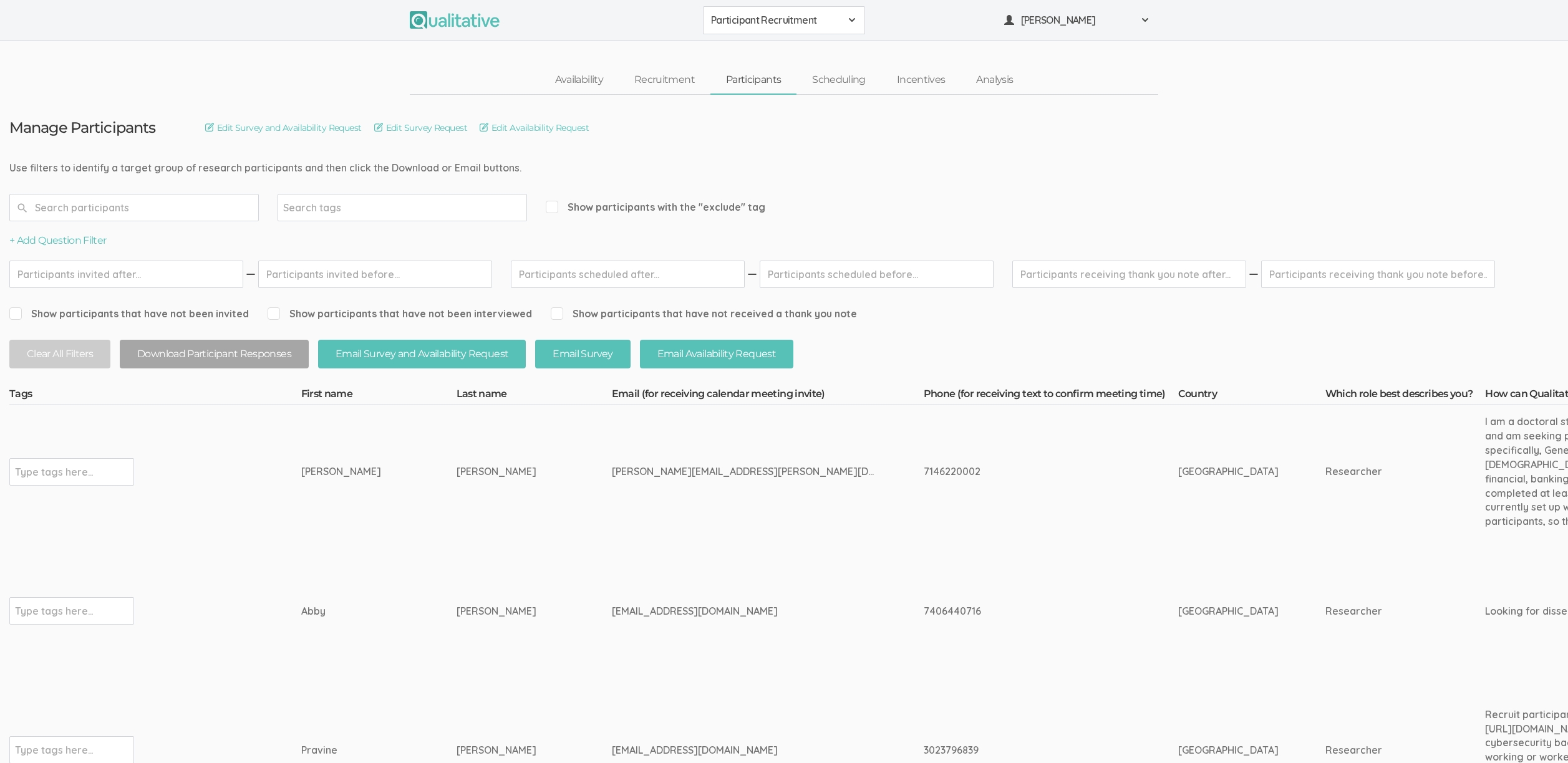
click at [843, 608] on td "[EMAIL_ADDRESS][DOMAIN_NAME]" at bounding box center [768, 611] width 312 height 146
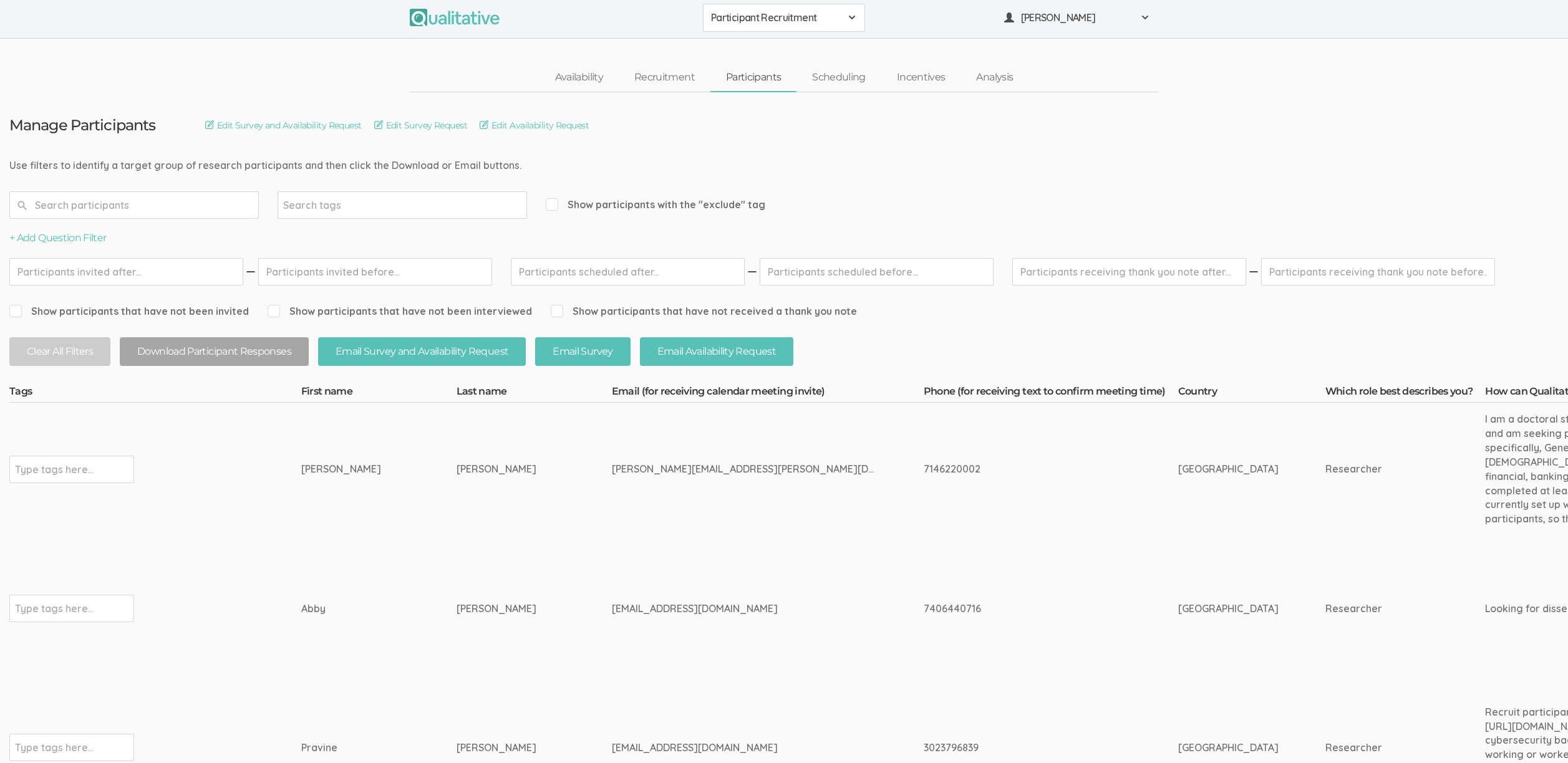
click at [345, 462] on div "Vanessa" at bounding box center [355, 469] width 108 height 14
click at [612, 743] on div "pviswakumar@captechu.edu" at bounding box center [744, 748] width 265 height 14
copy tr "pviswakumar@captechu.edu"
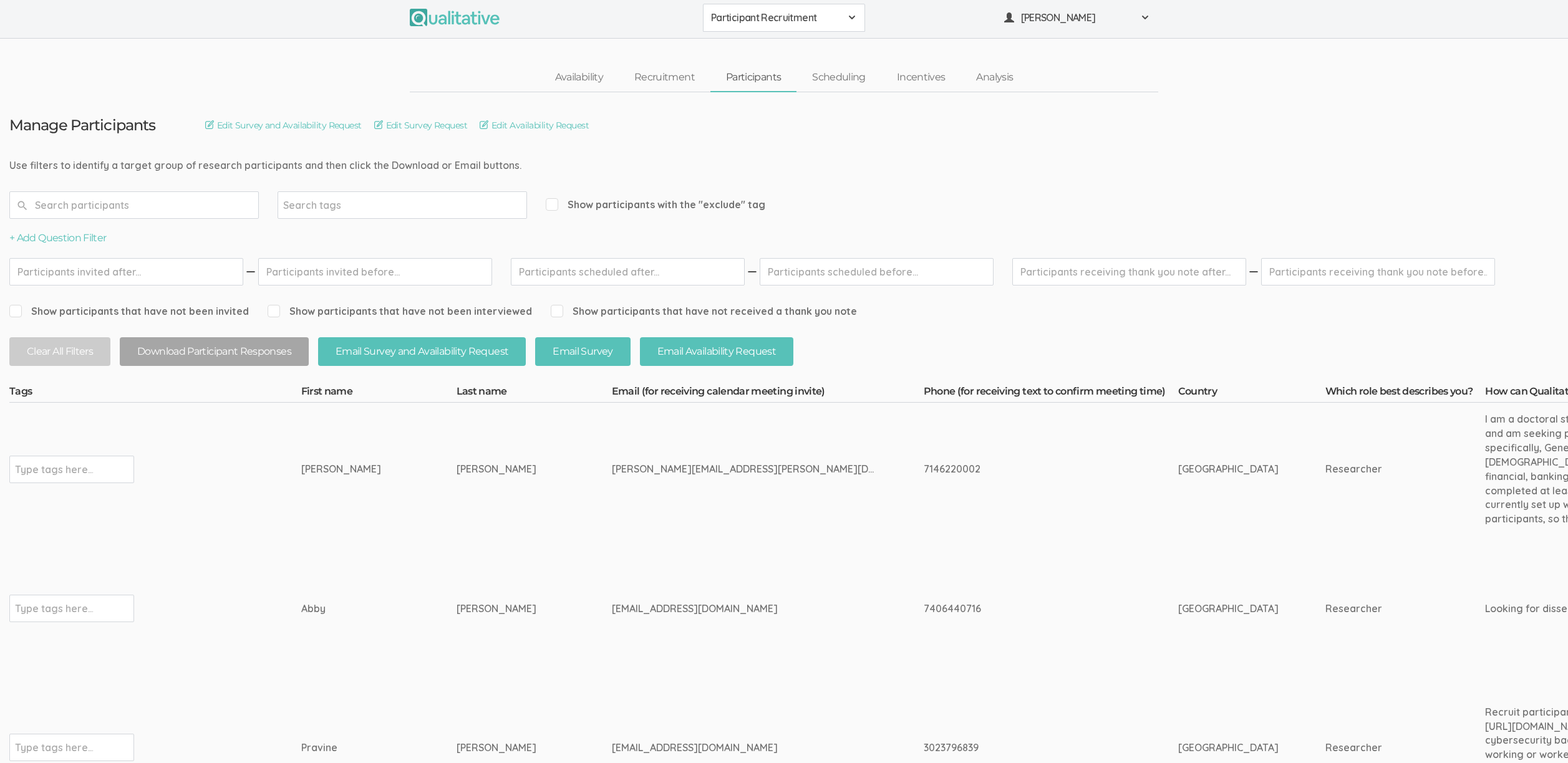
click at [457, 641] on td "Davies" at bounding box center [534, 609] width 155 height 146
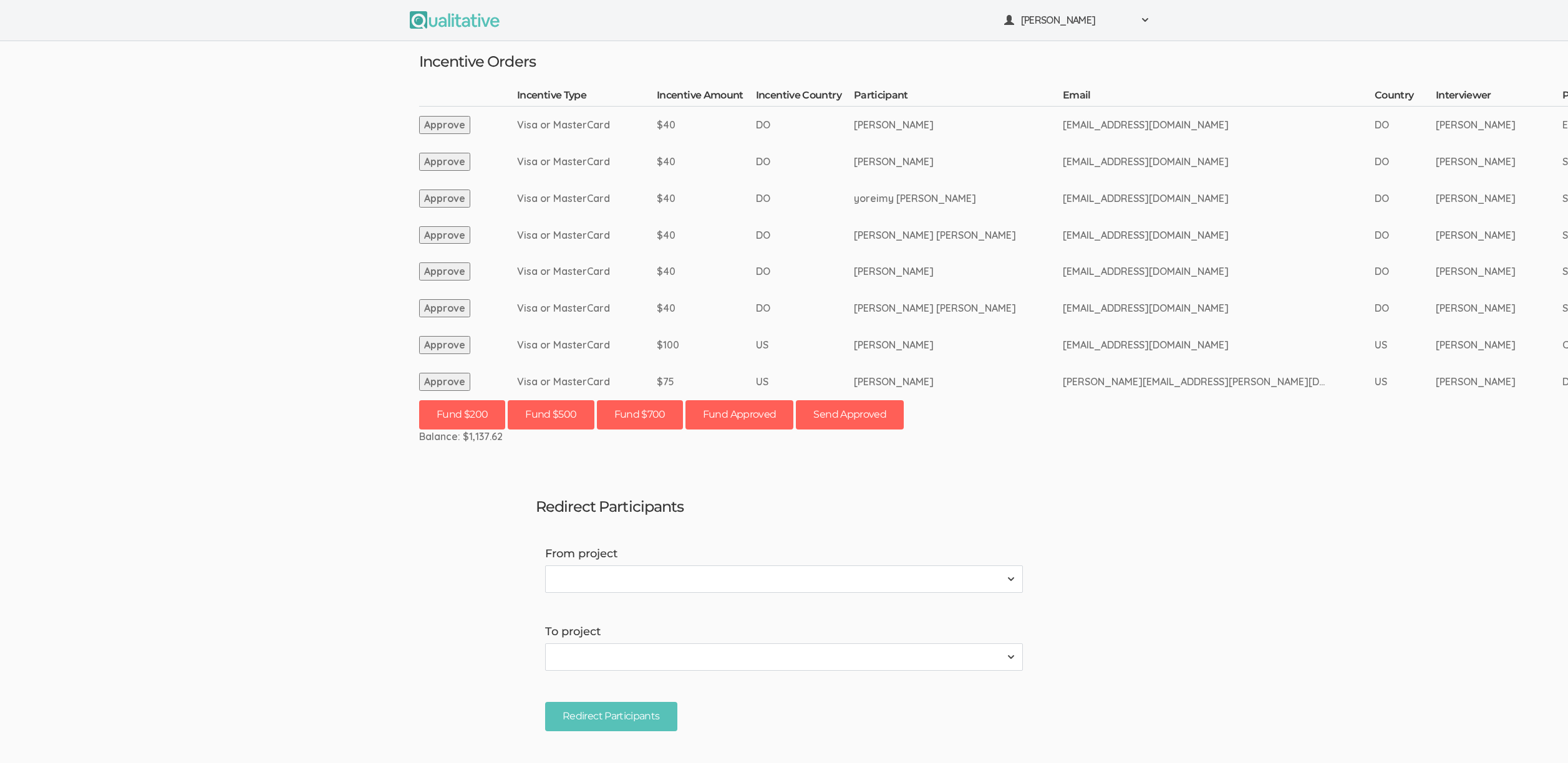
click at [295, 252] on ui-view "[PERSON_NAME] Project Workspace Profile Organization Settings" at bounding box center [784, 382] width 1568 height 763
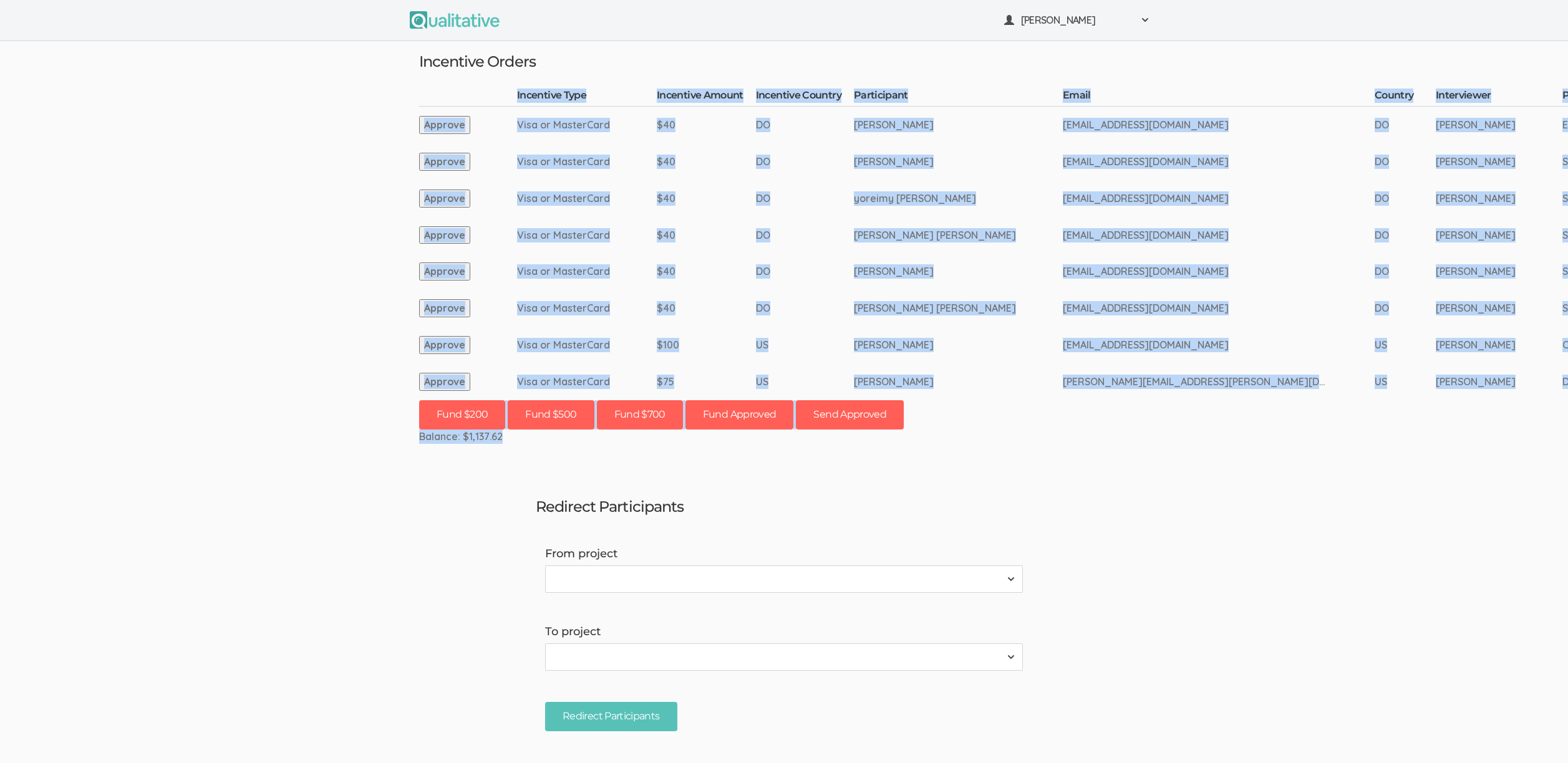
click at [285, 322] on ui-view "[PERSON_NAME] Project Workspace Profile Organization Settings" at bounding box center [784, 382] width 1568 height 763
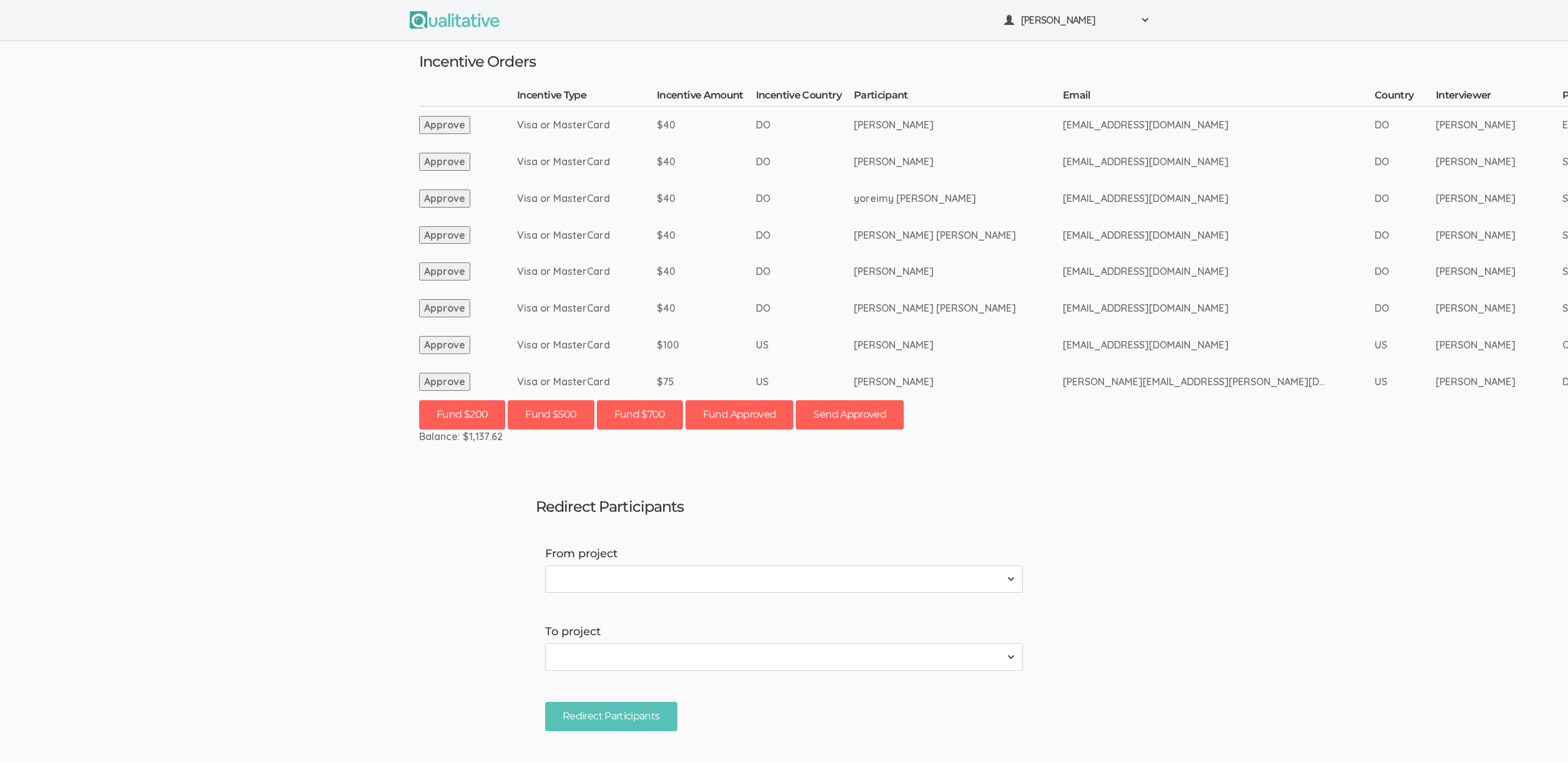
click at [1094, 657] on ui-view "[PERSON_NAME] Project Workspace Profile Organization Settings" at bounding box center [784, 382] width 1568 height 763
click at [1175, 590] on ui-view "[PERSON_NAME] Project Workspace Profile Organization Settings" at bounding box center [784, 382] width 1568 height 763
click at [323, 560] on ui-view "[PERSON_NAME] Project Workspace Profile Organization Settings" at bounding box center [784, 382] width 1568 height 763
